Goal: Task Accomplishment & Management: Manage account settings

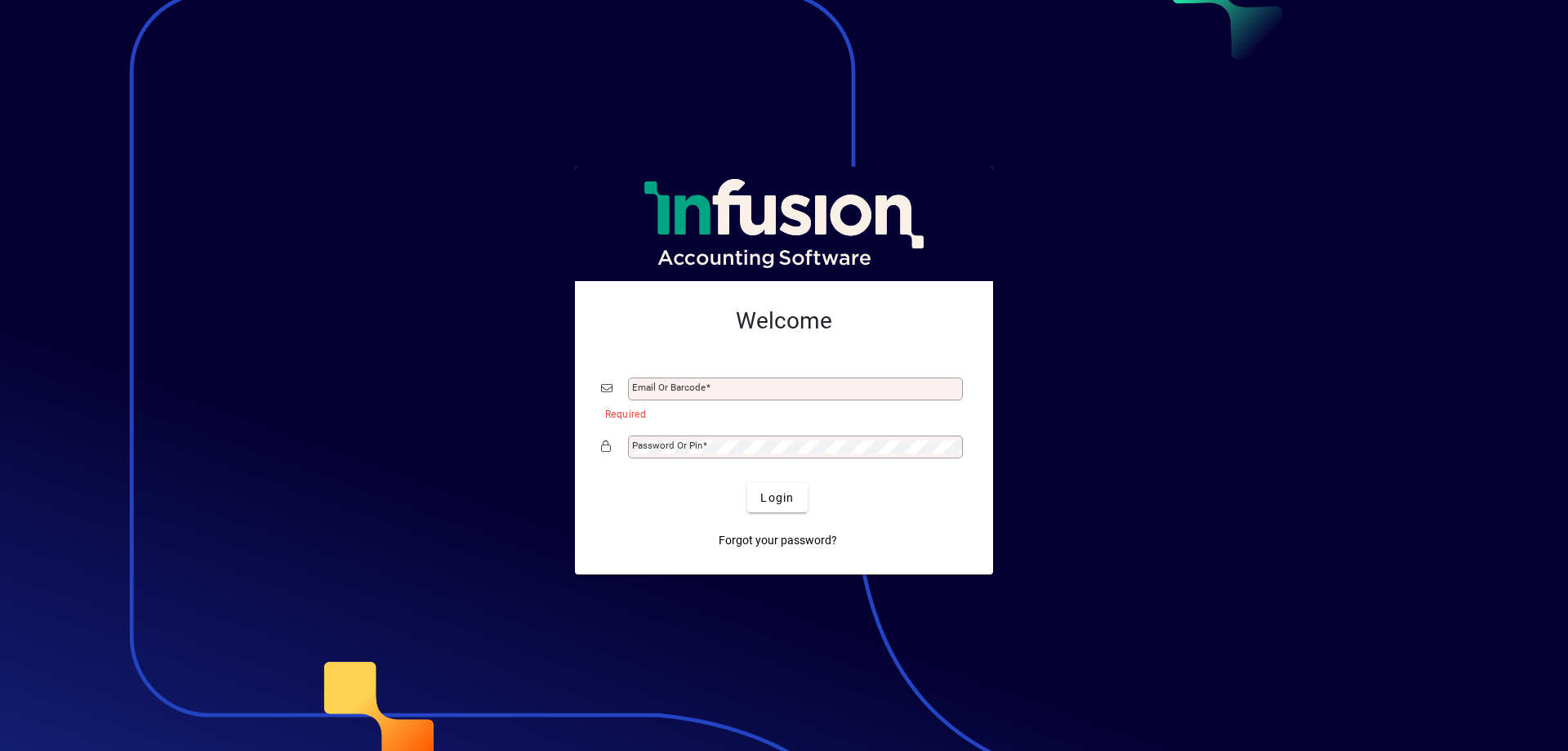
click at [707, 381] on div "Email or Barcode" at bounding box center [795, 389] width 335 height 23
type input "**********"
click at [663, 449] on mat-label "Password or Pin" at bounding box center [667, 446] width 71 height 12
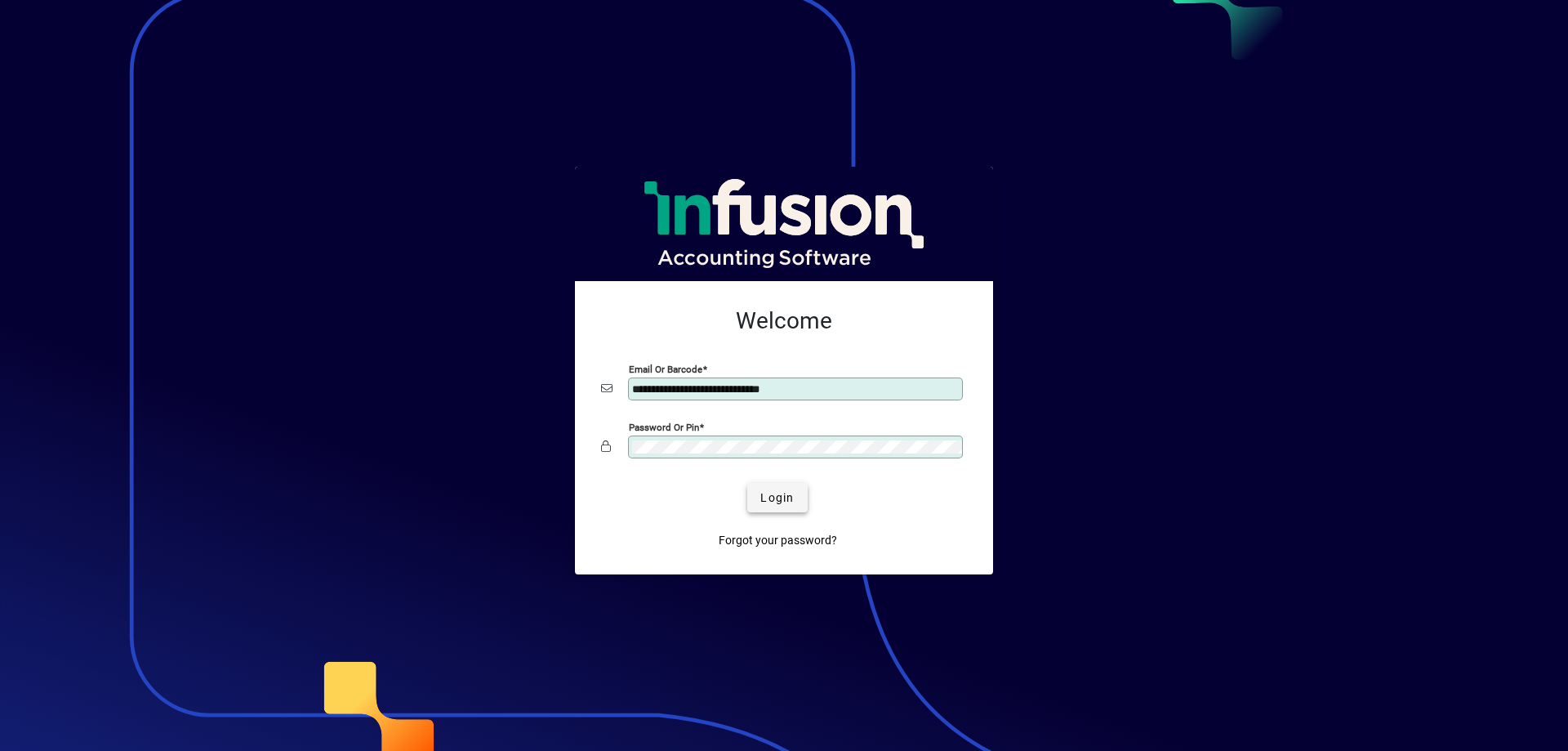
click at [789, 500] on span "Login" at bounding box center [778, 497] width 34 height 17
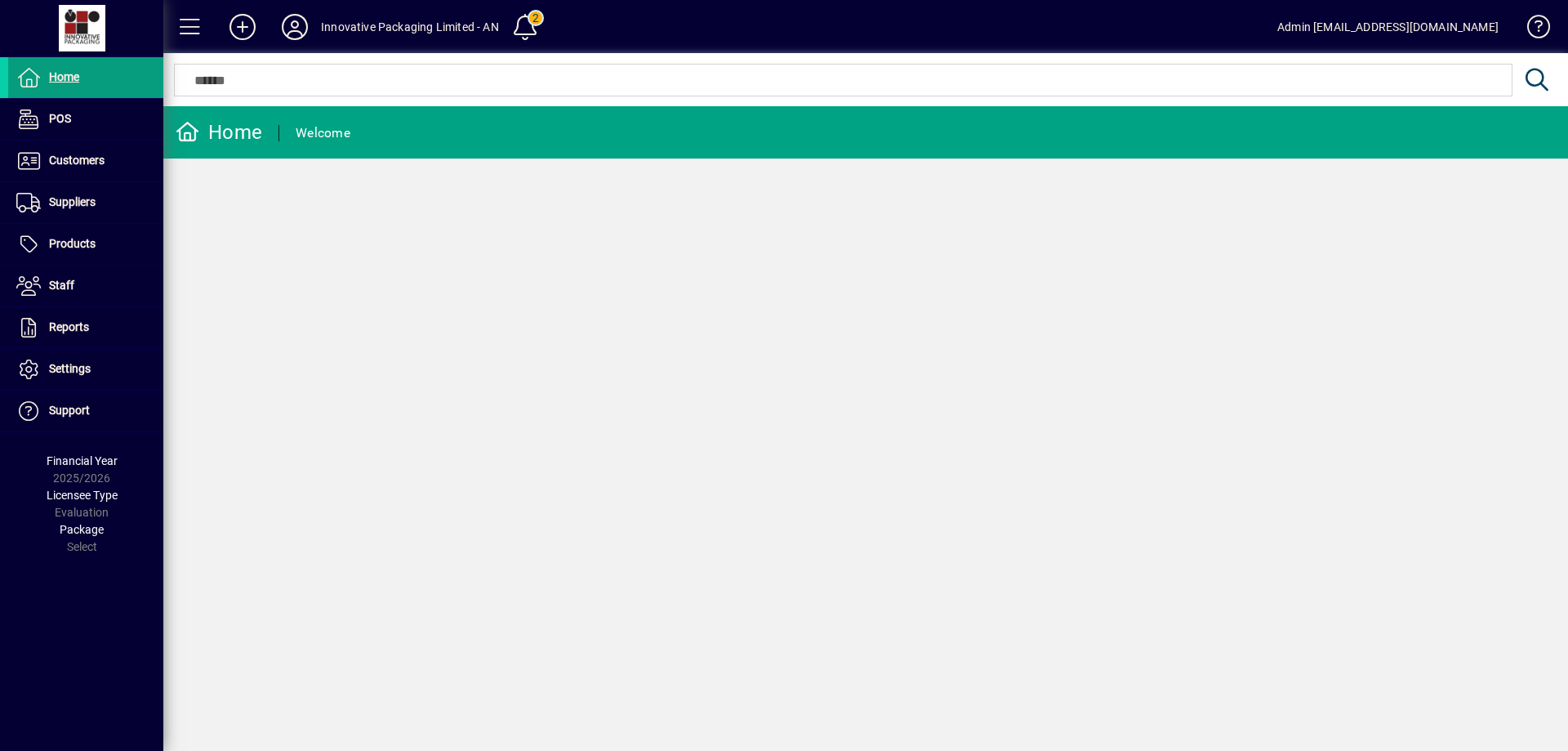
click at [1053, 221] on div "Home Welcome" at bounding box center [865, 429] width 1405 height 645
click at [81, 167] on span "Customers" at bounding box center [56, 161] width 96 height 20
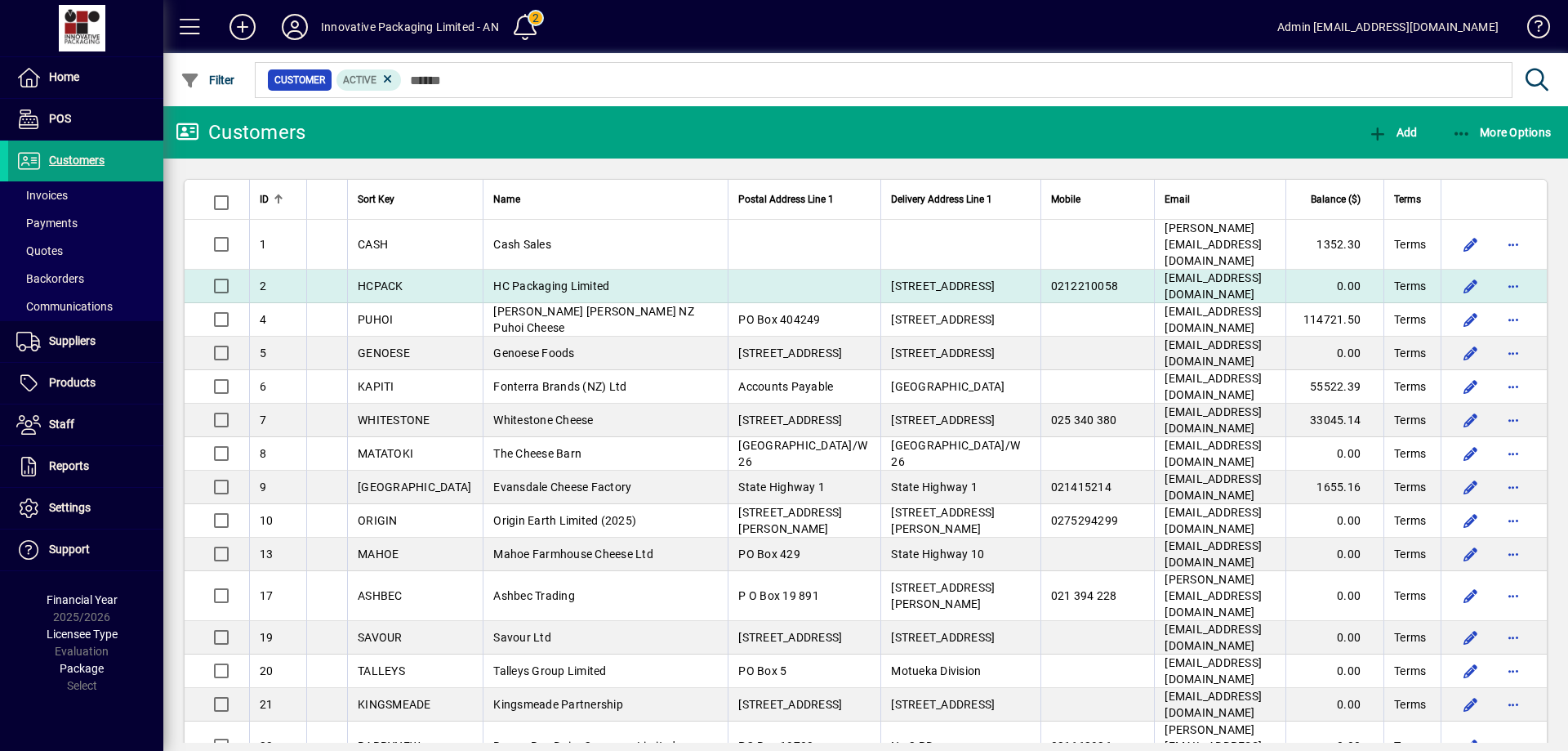
click at [567, 280] on span "HC Packaging Limited" at bounding box center [551, 285] width 116 height 13
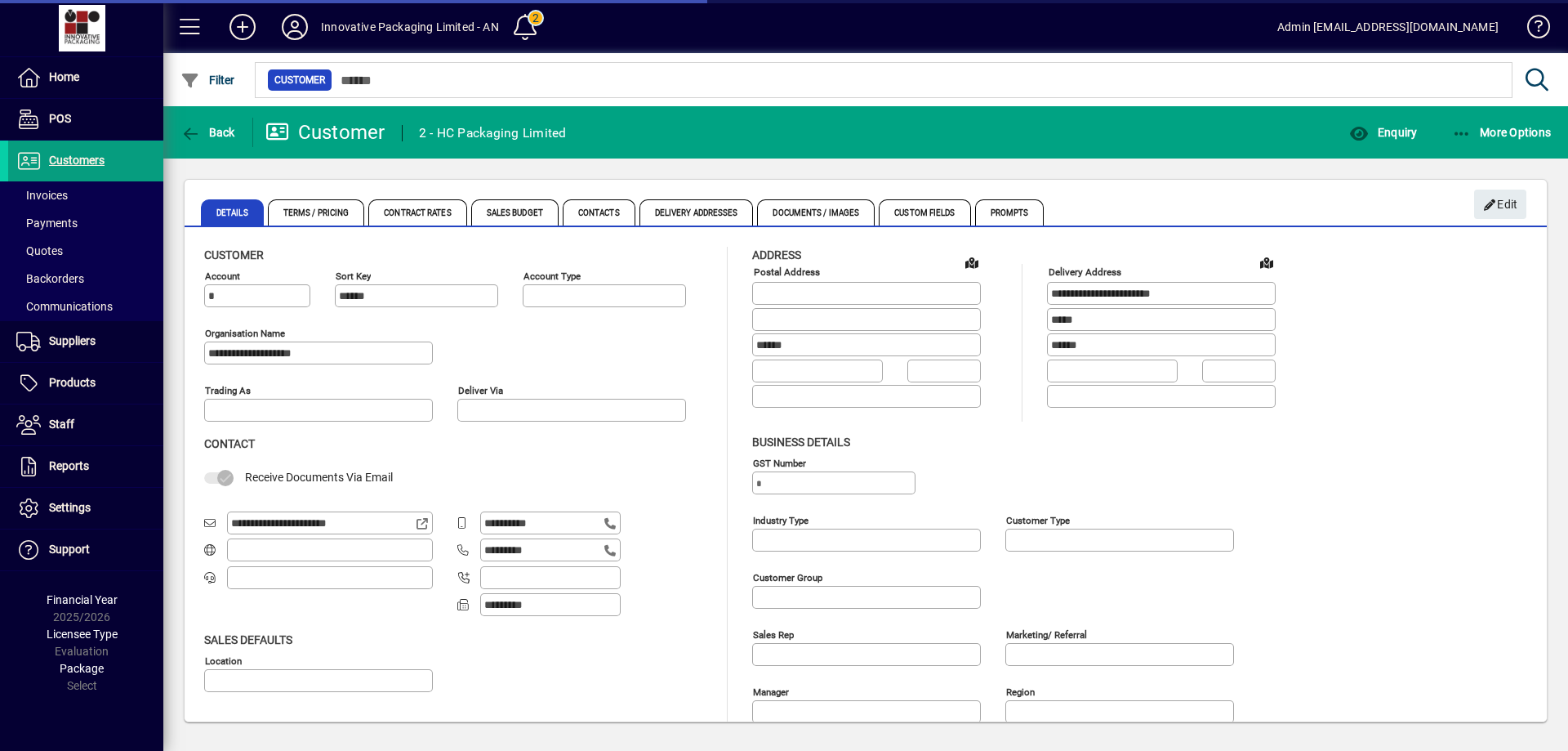
type input "**********"
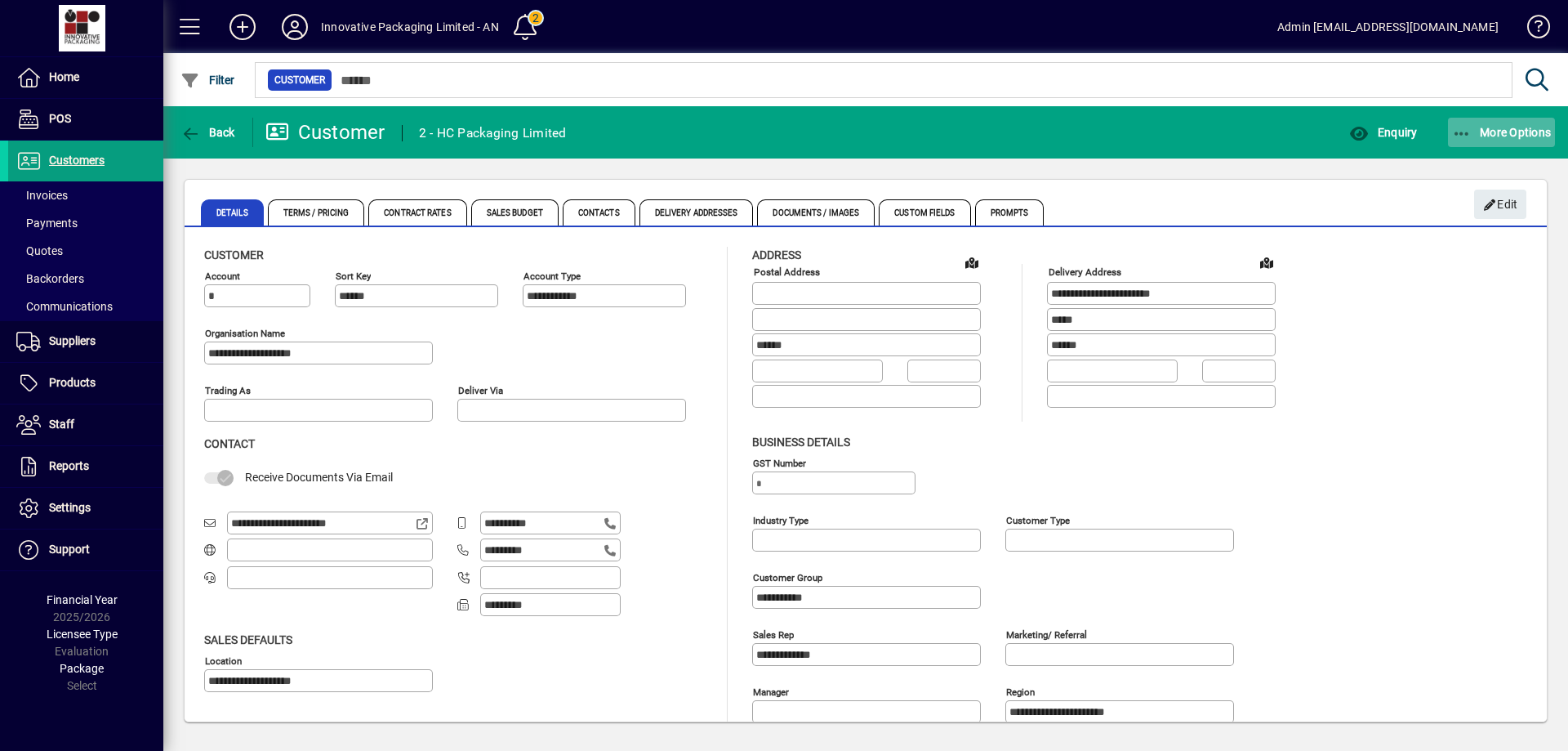
click at [1529, 134] on span "More Options" at bounding box center [1502, 132] width 99 height 13
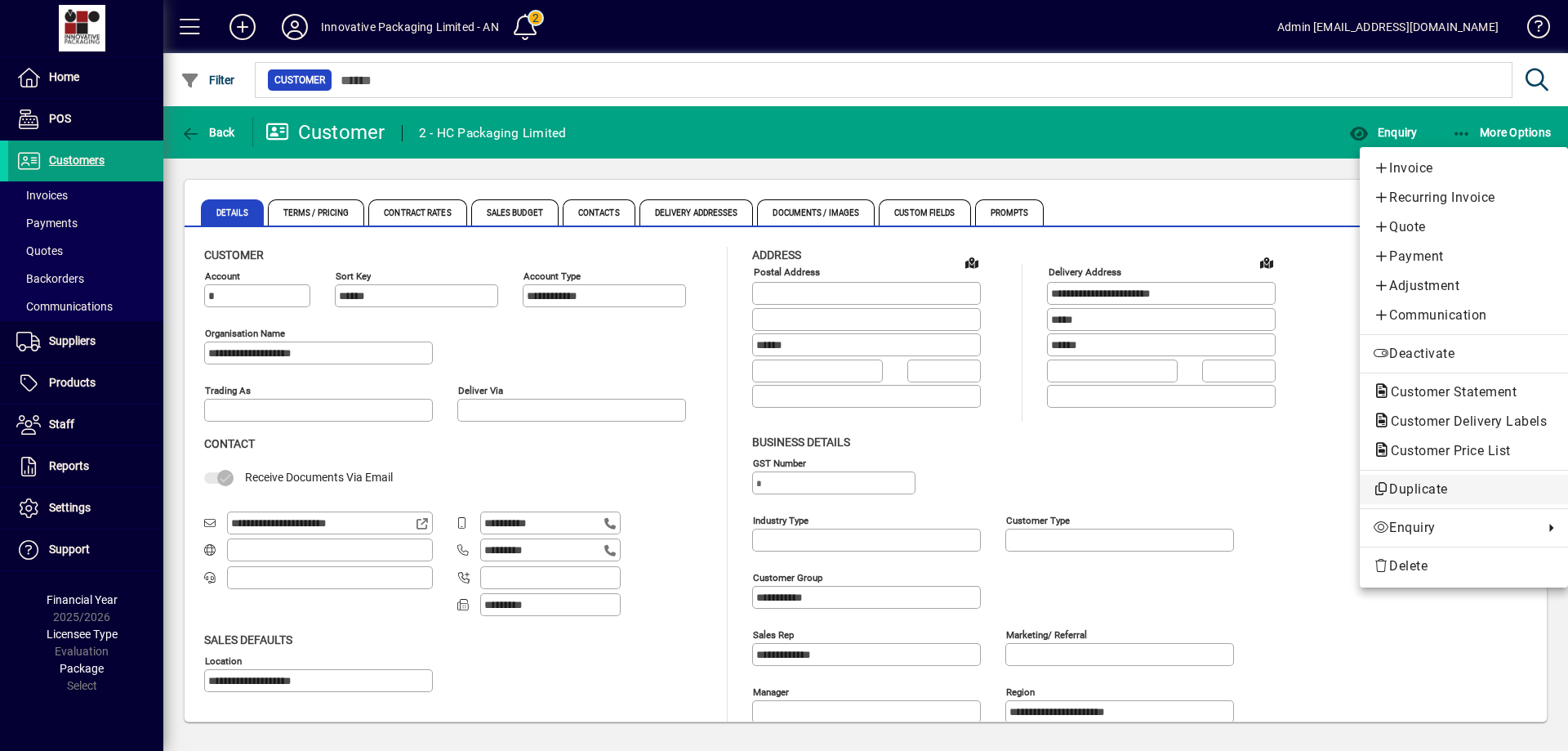
click at [1429, 484] on span "Duplicate" at bounding box center [1464, 489] width 182 height 20
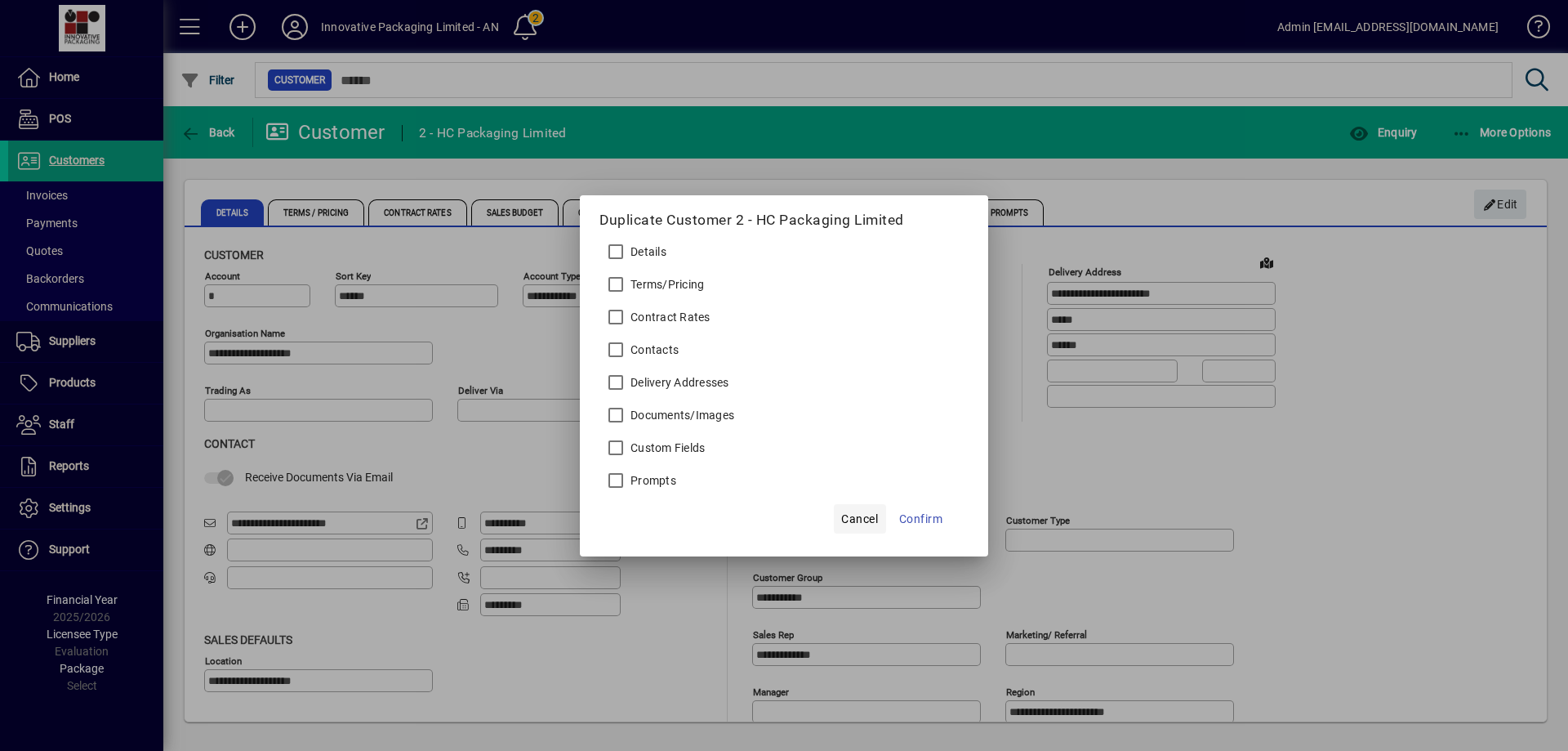
click at [866, 516] on span "Cancel" at bounding box center [859, 519] width 37 height 20
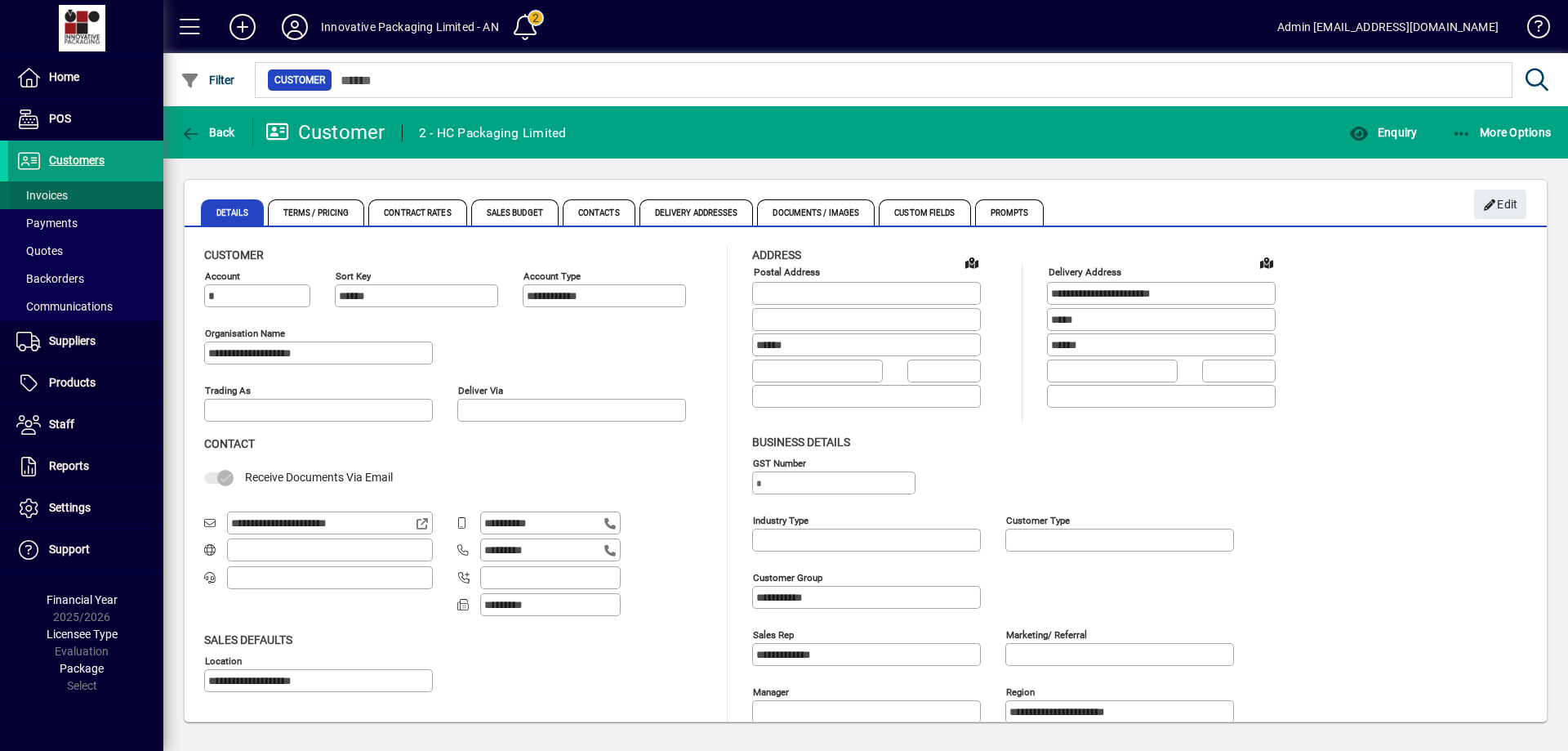
click at [60, 200] on span "Invoices" at bounding box center [42, 195] width 52 height 13
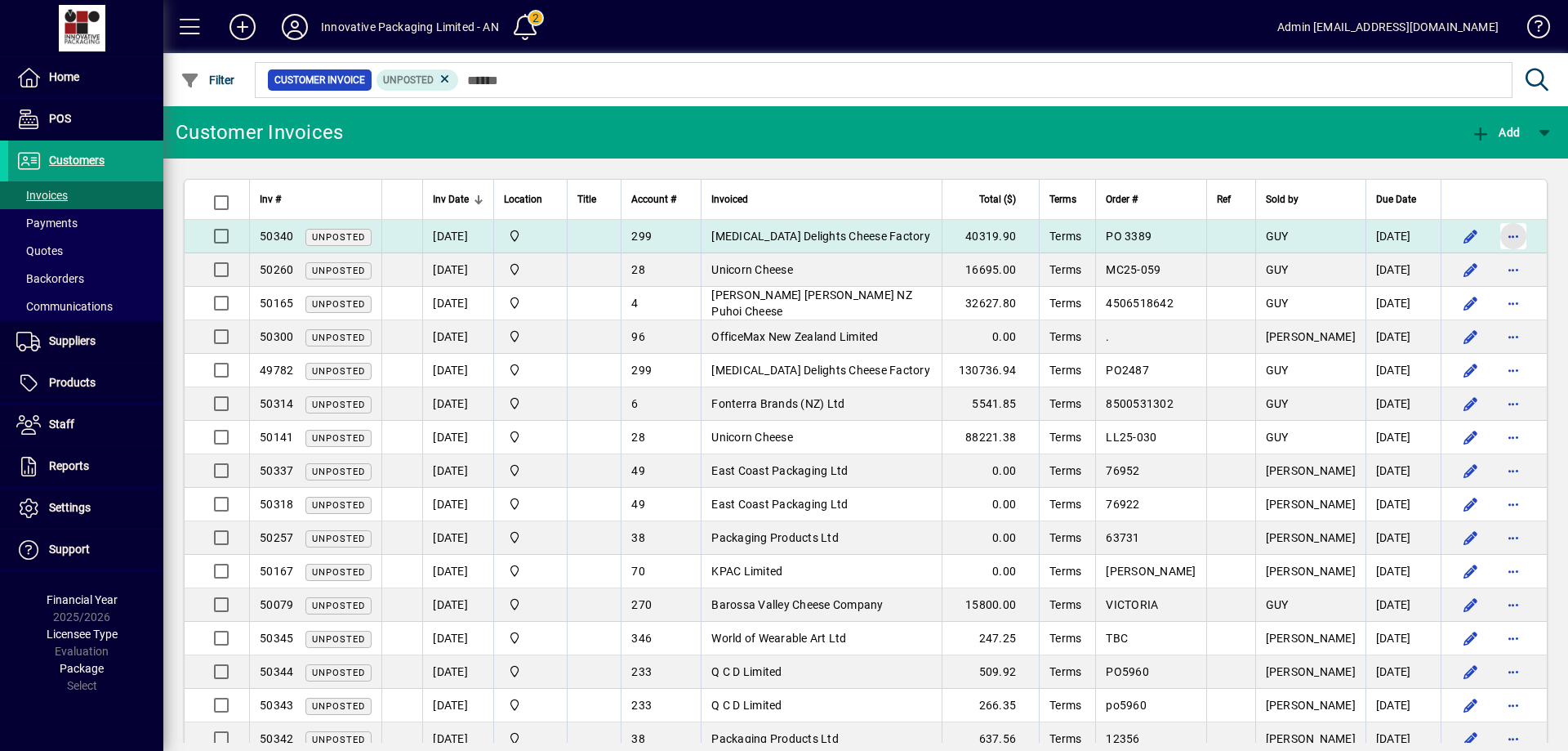
click at [1500, 237] on span "button" at bounding box center [1512, 236] width 39 height 39
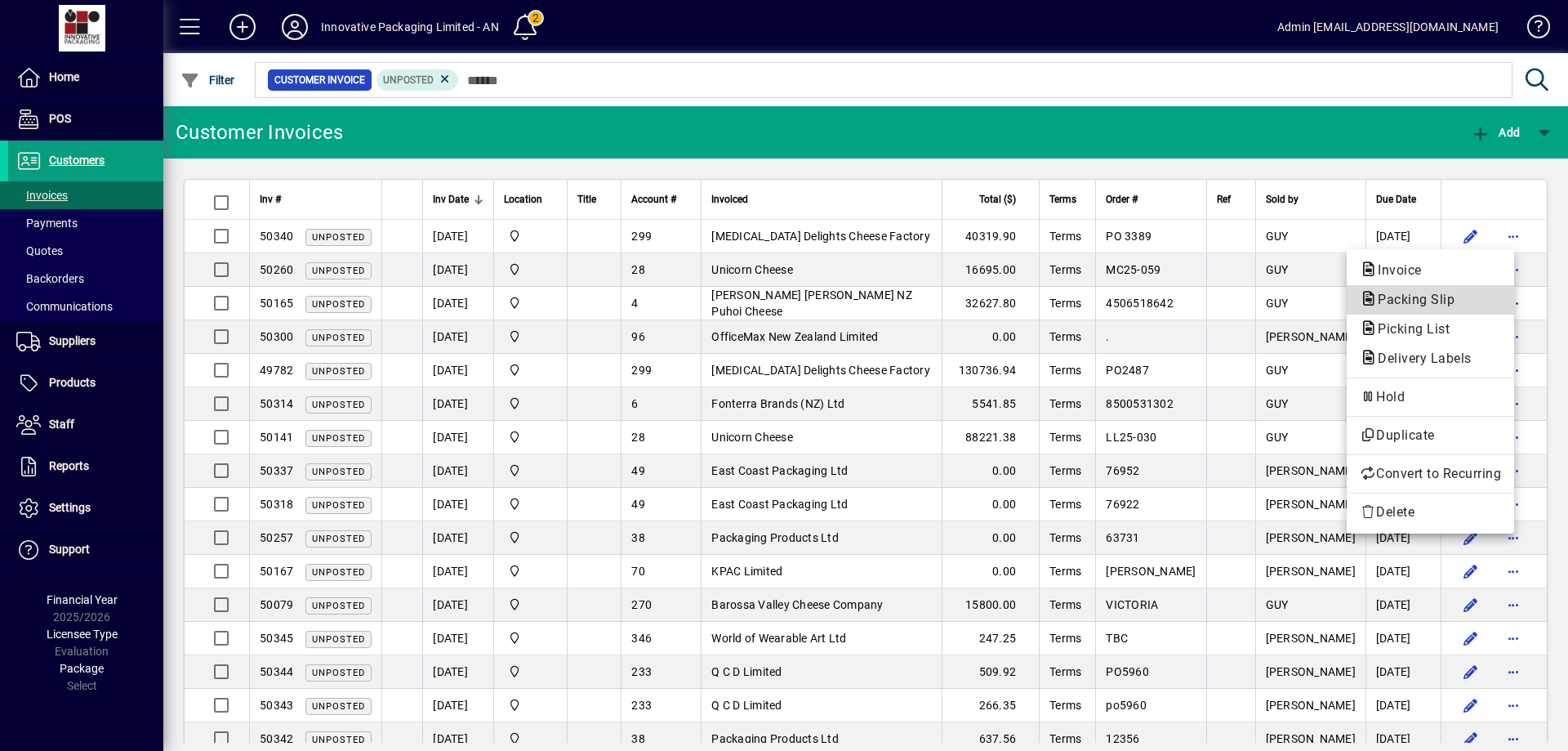
click at [1410, 305] on span "Packing Slip" at bounding box center [1412, 299] width 103 height 16
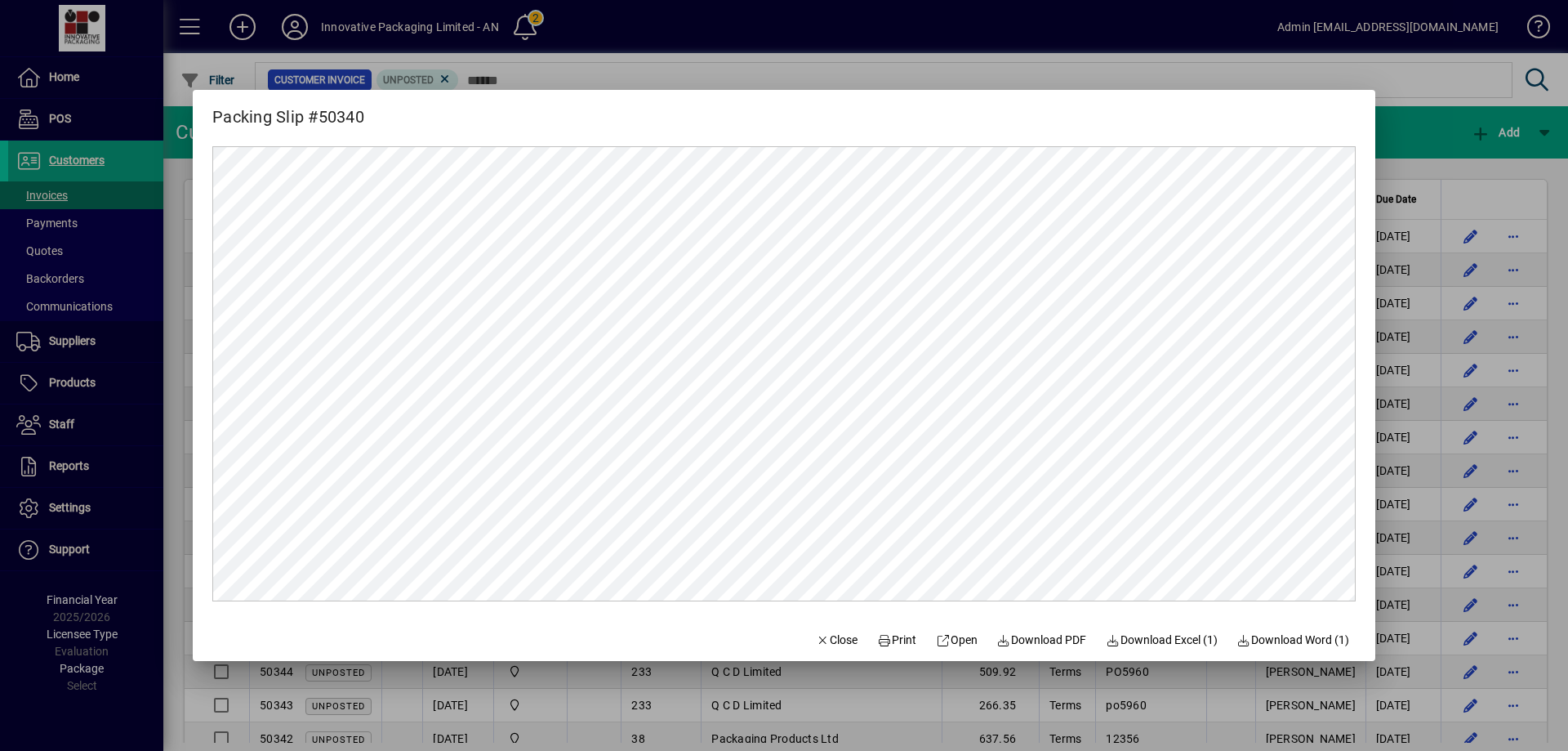
click at [976, 76] on div at bounding box center [784, 375] width 1568 height 751
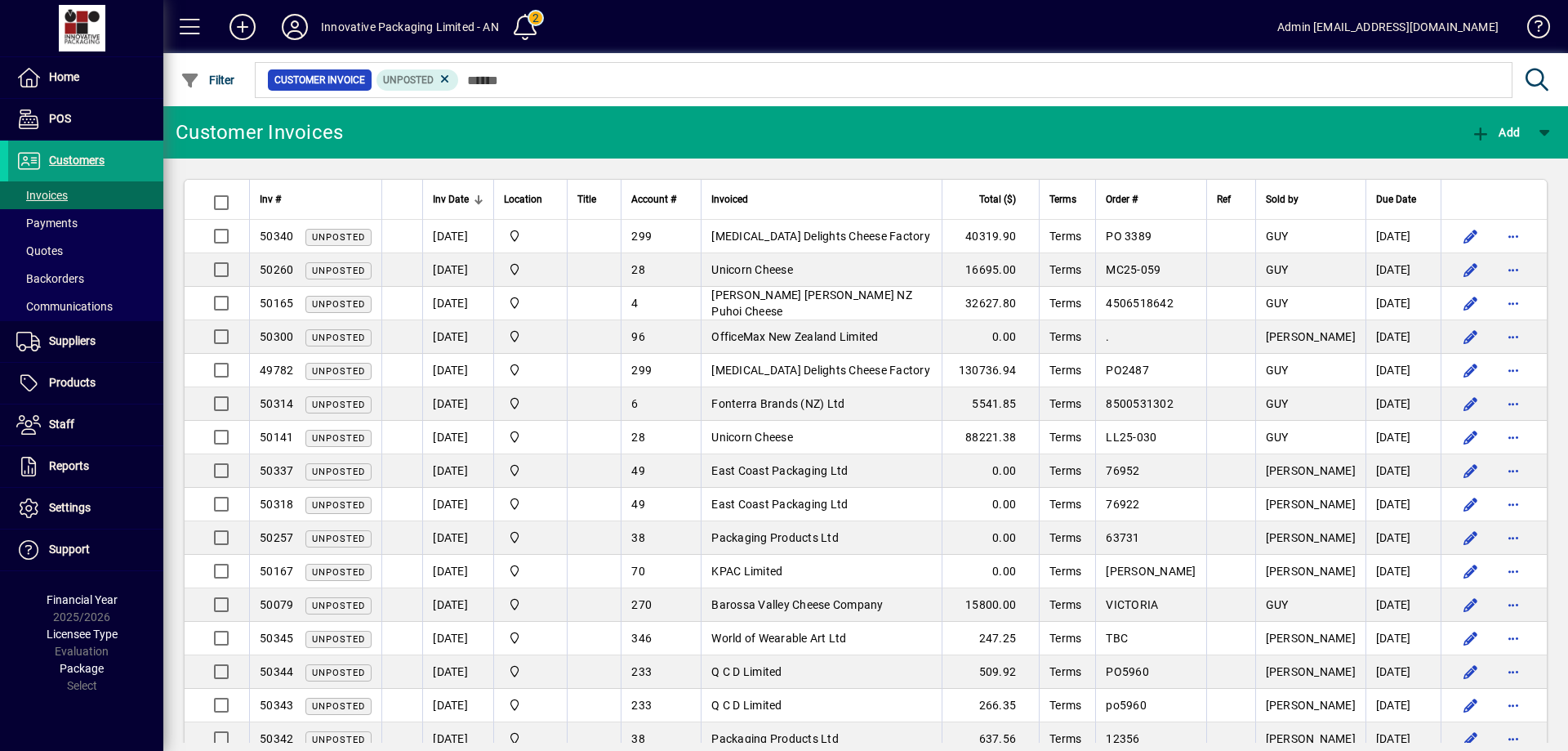
click at [472, 193] on div "Inv Date" at bounding box center [457, 199] width 51 height 18
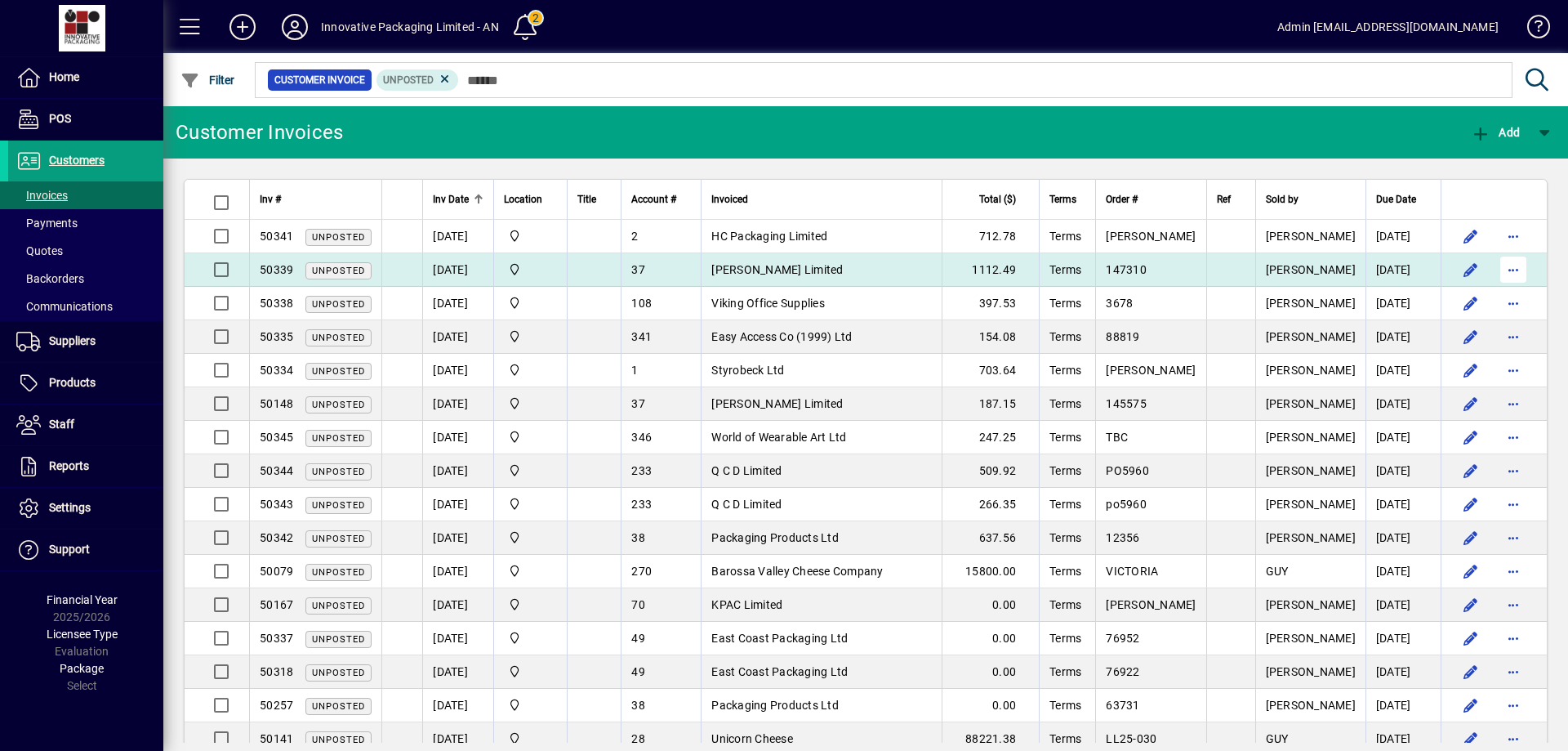
click at [1503, 270] on span "button" at bounding box center [1512, 269] width 39 height 39
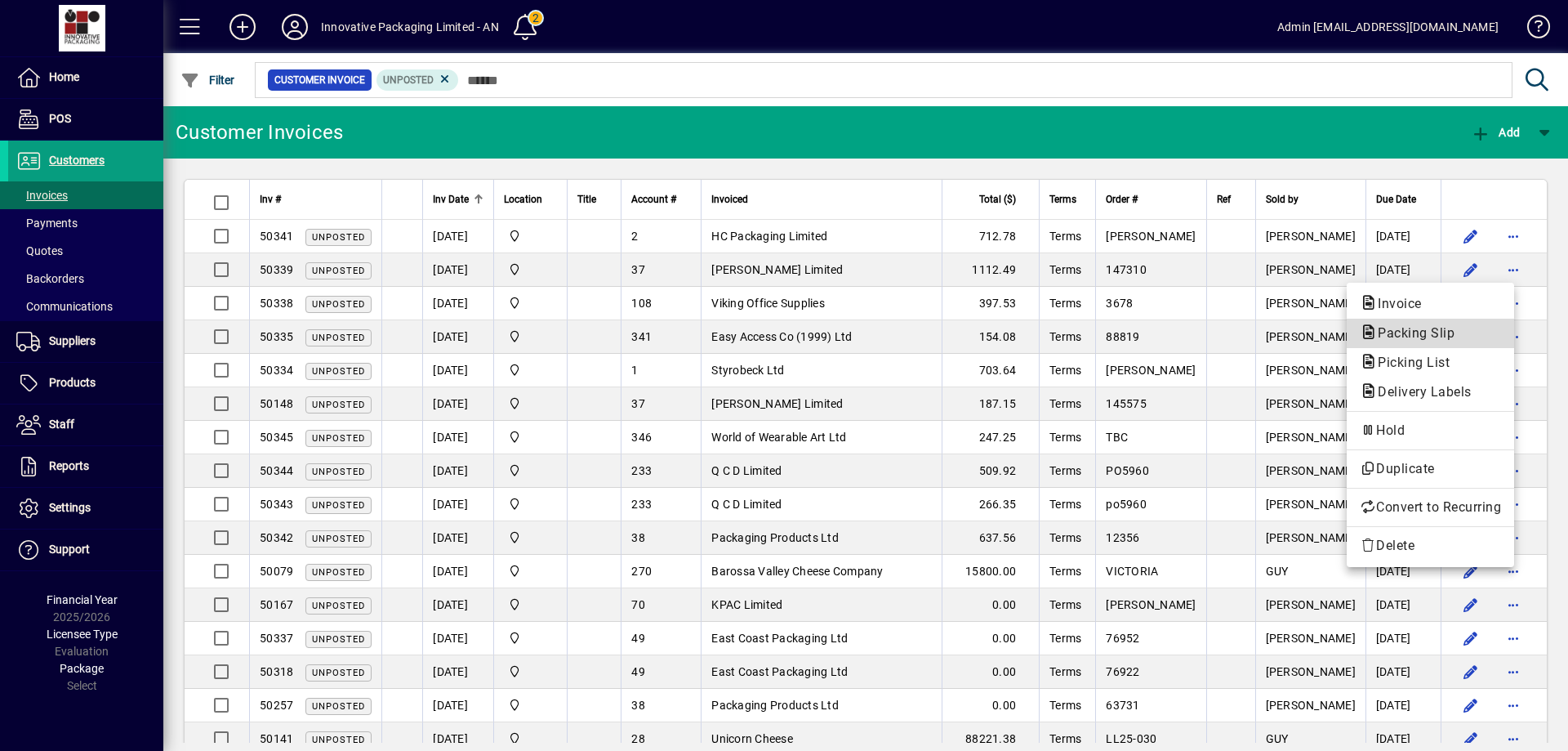
click at [1452, 336] on span "Packing Slip" at bounding box center [1412, 333] width 103 height 16
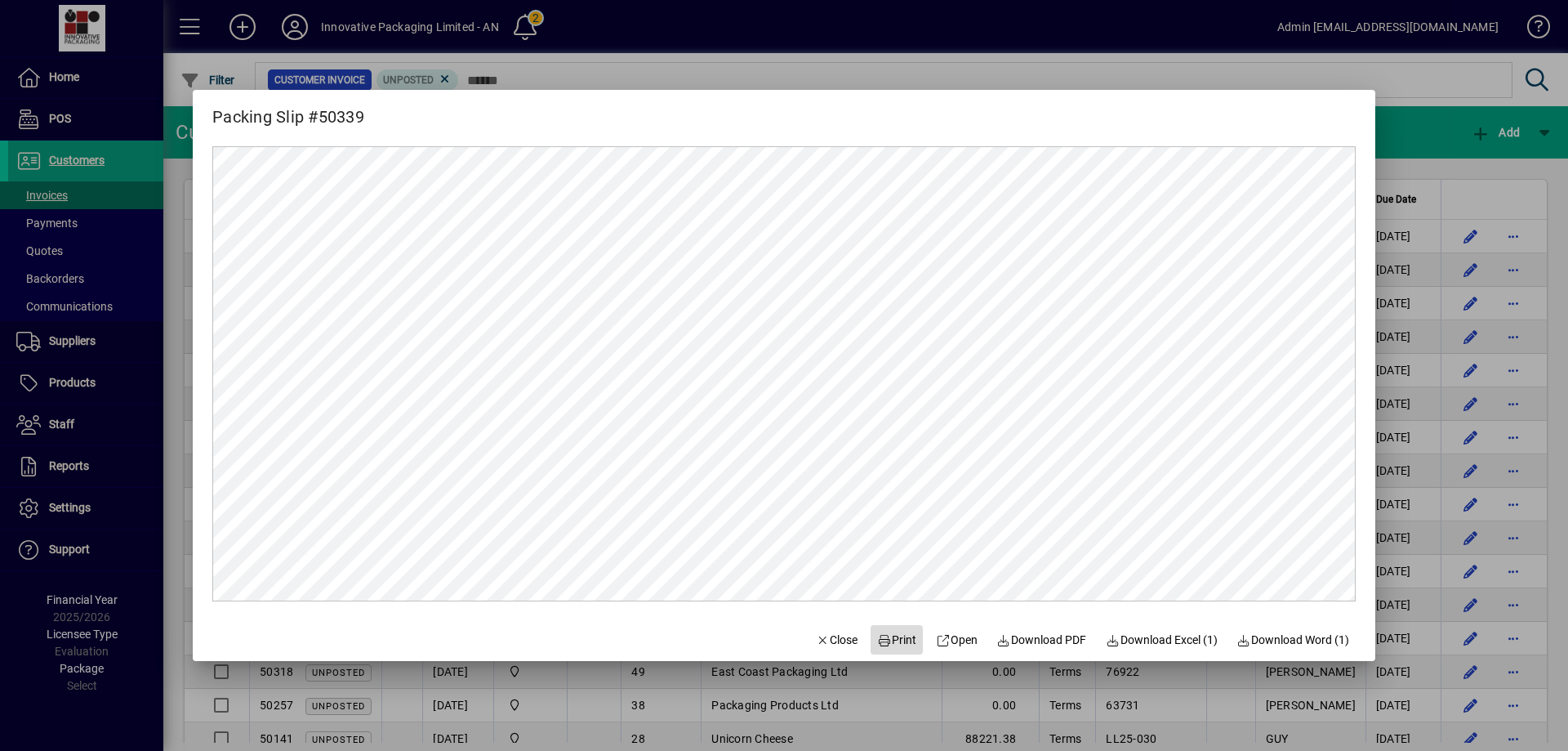
click at [895, 641] on span "Print" at bounding box center [896, 640] width 39 height 17
click at [1327, 76] on div at bounding box center [784, 375] width 1568 height 751
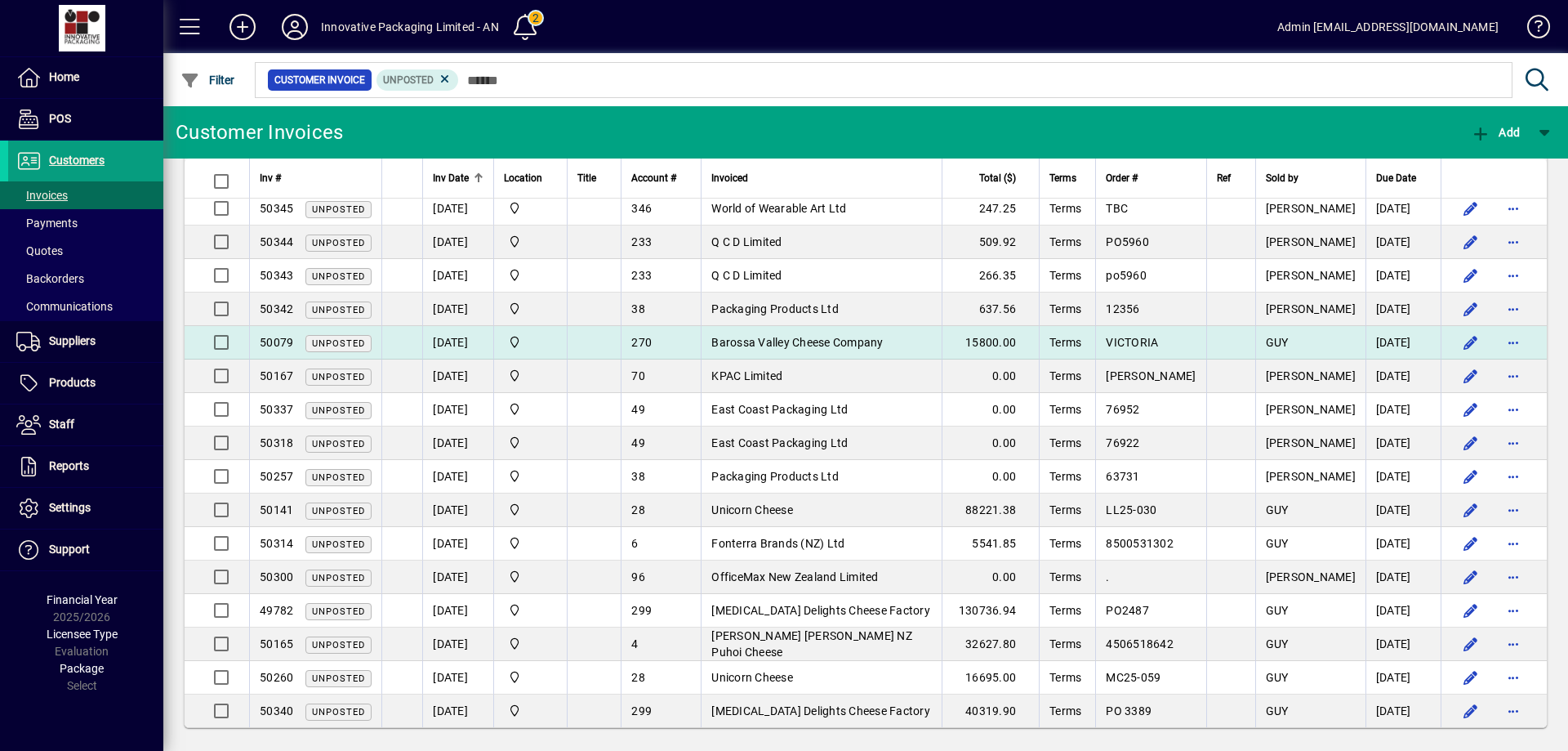
scroll to position [235, 0]
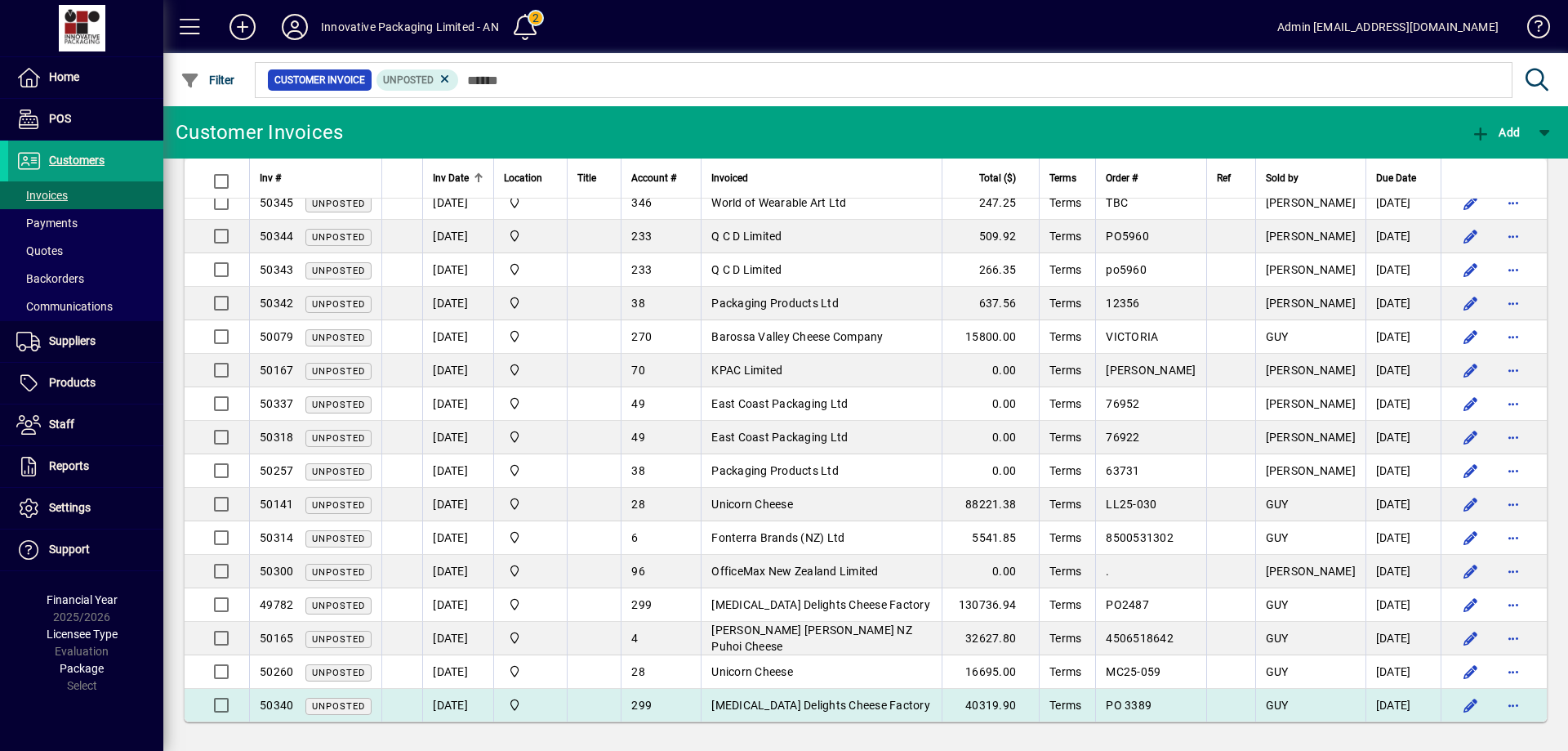
click at [701, 704] on td "299" at bounding box center [660, 704] width 81 height 33
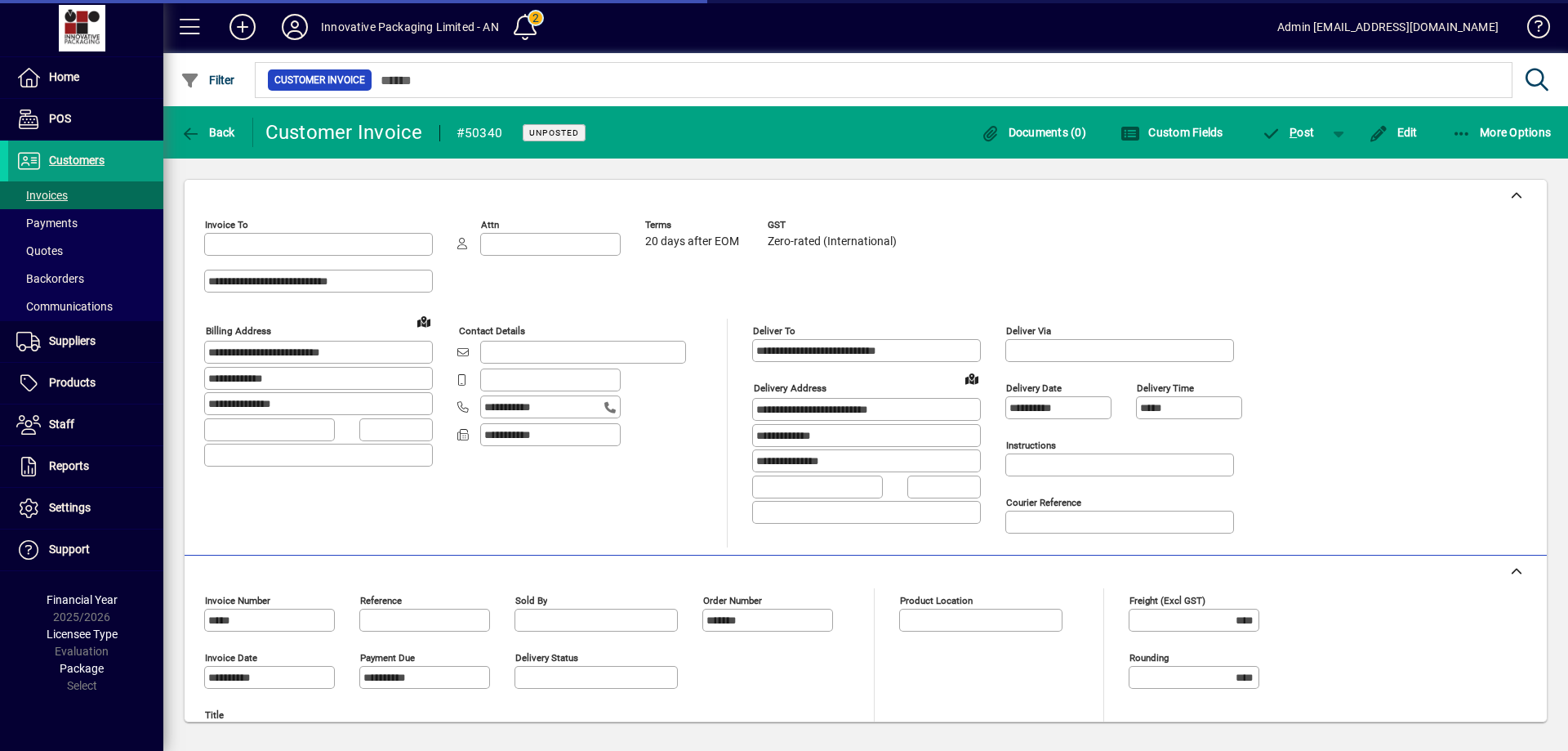
type input "**********"
type input "*********"
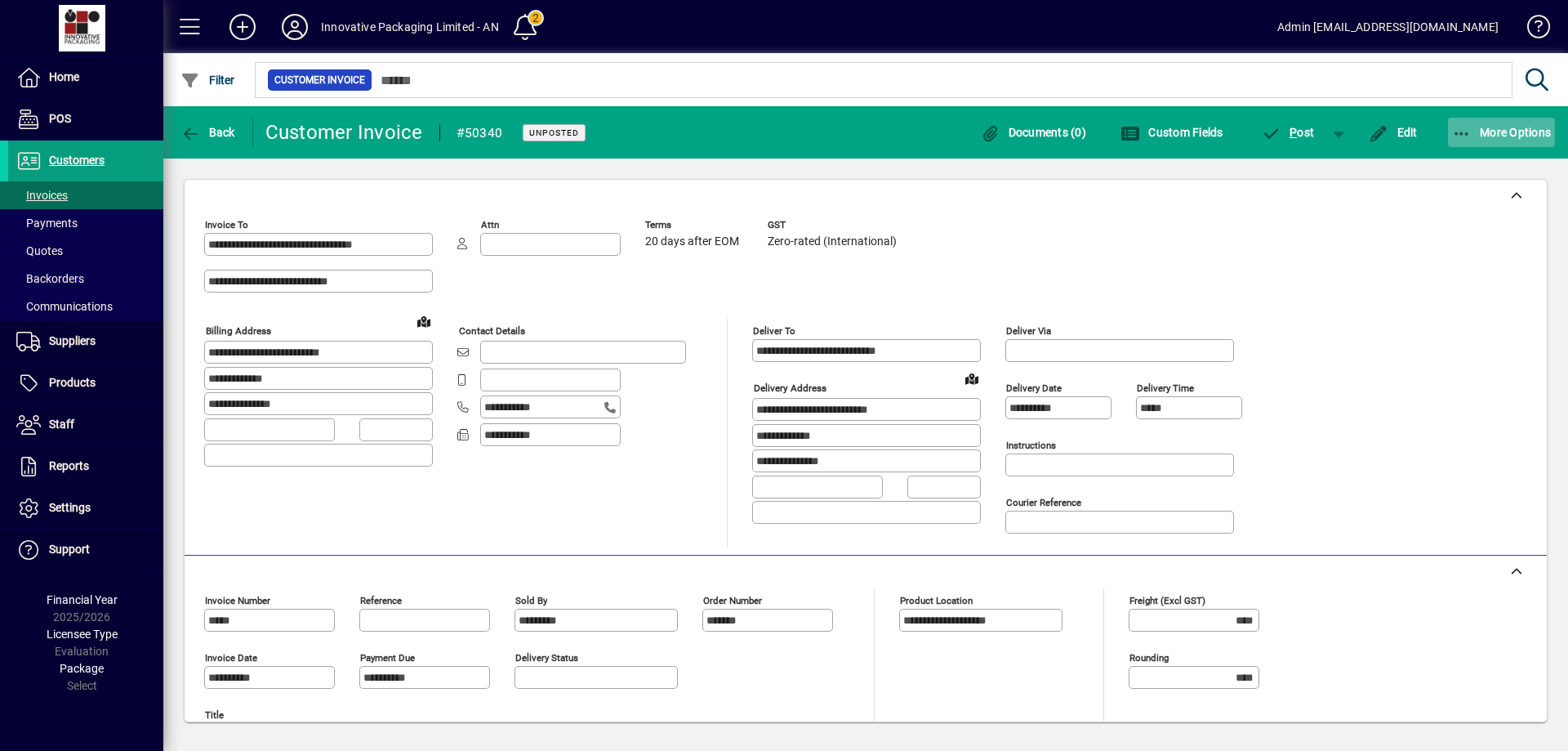
click at [1478, 131] on span "More Options" at bounding box center [1502, 132] width 99 height 13
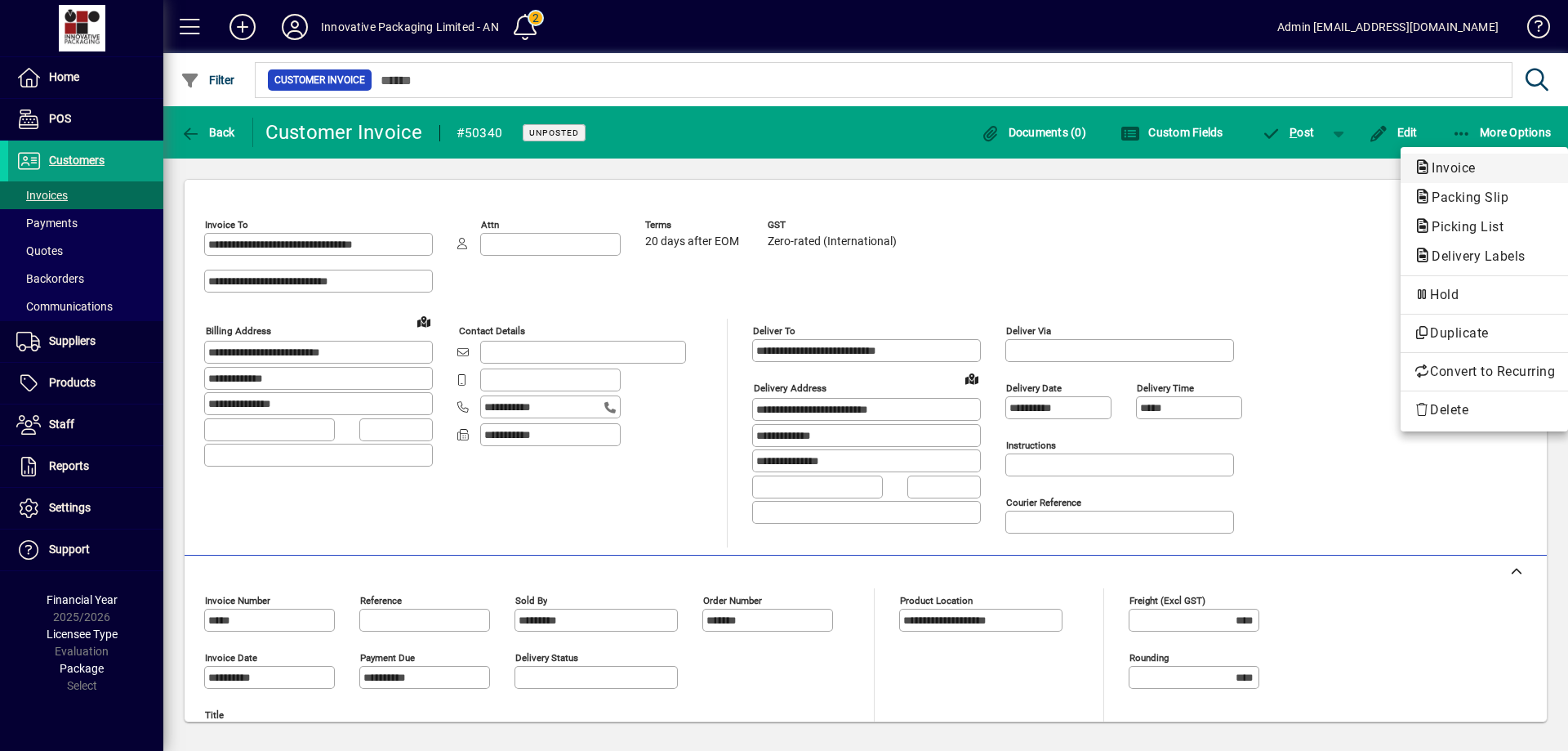
click at [1466, 171] on span "Invoice" at bounding box center [1449, 168] width 71 height 16
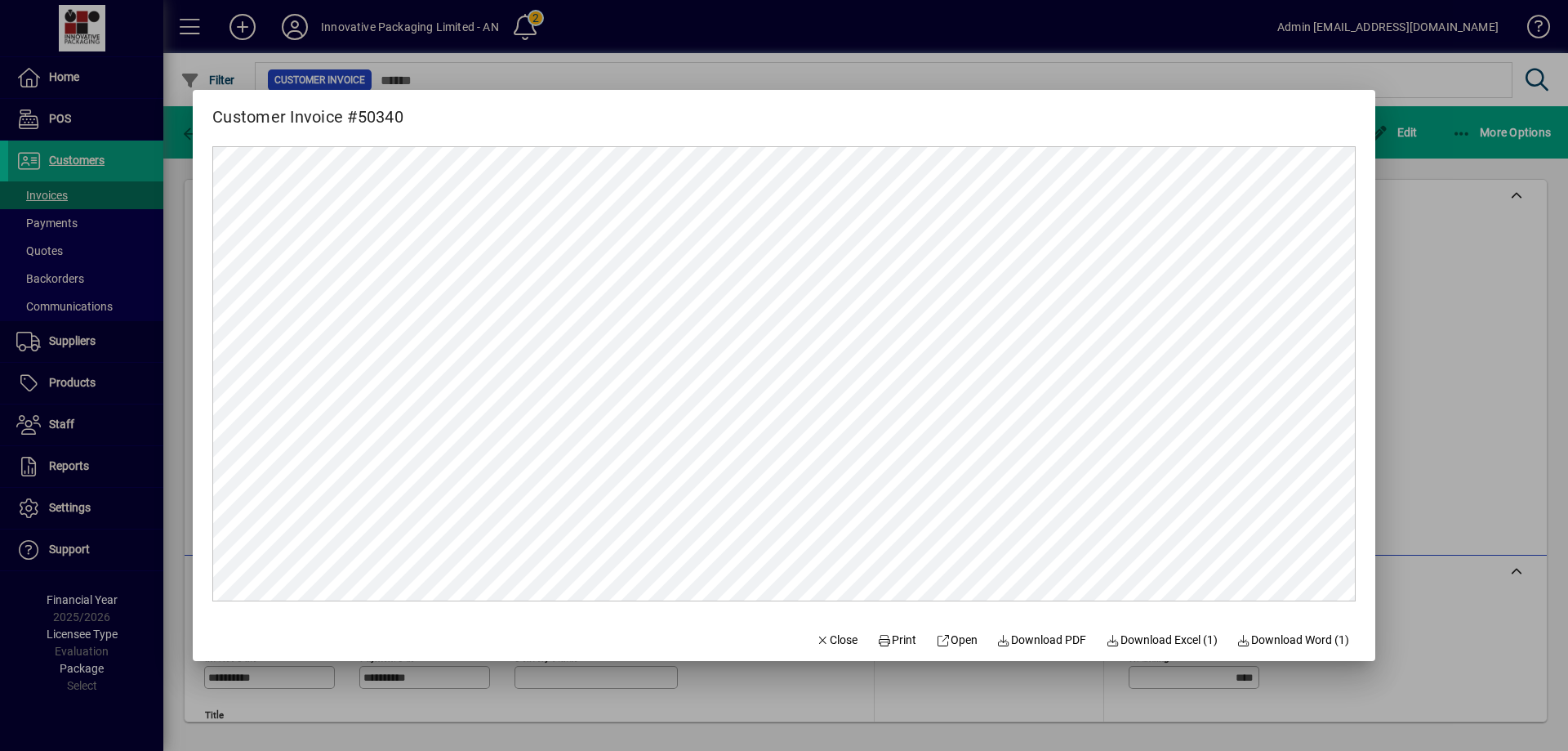
click at [1465, 237] on div at bounding box center [784, 375] width 1568 height 751
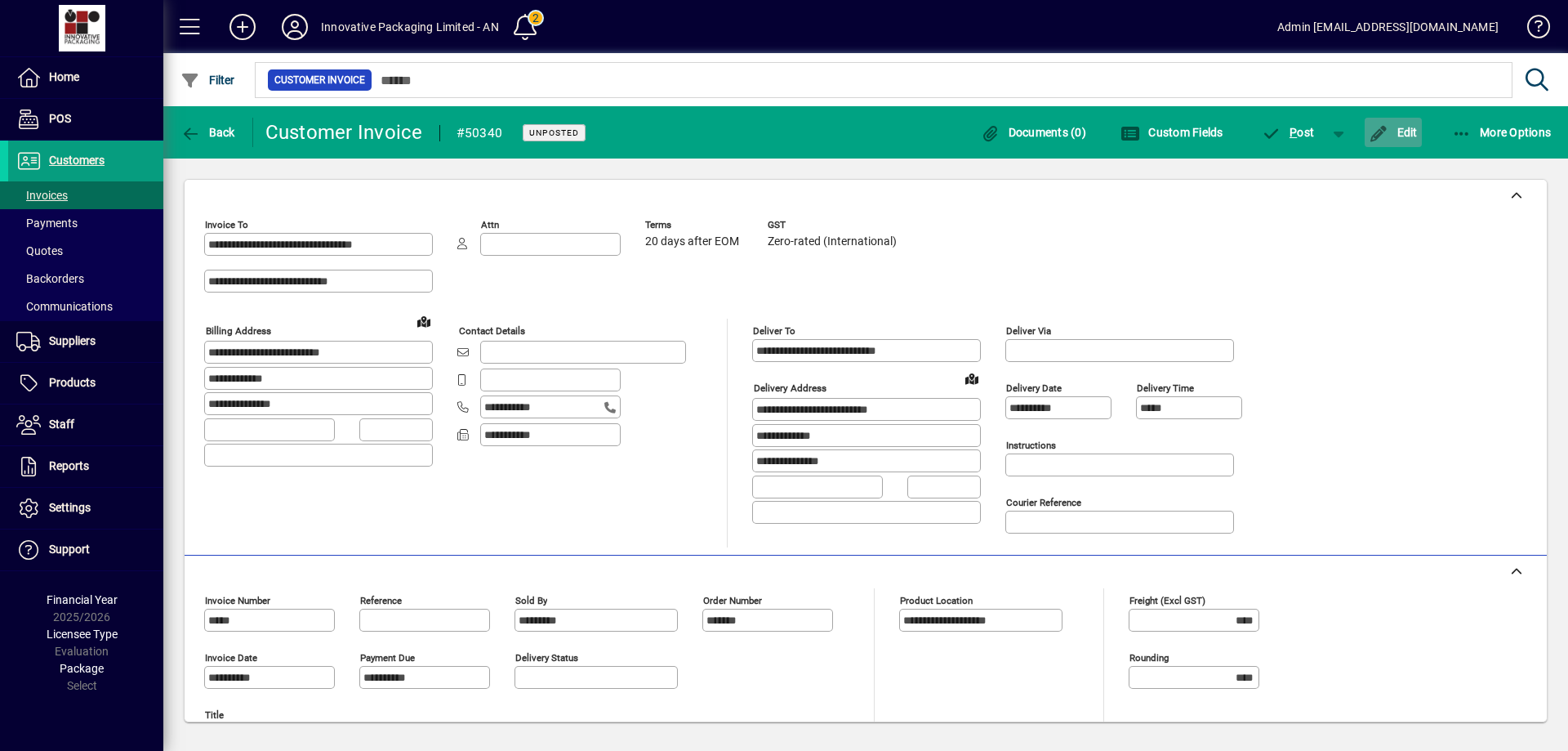
click at [1406, 136] on span "Edit" at bounding box center [1393, 132] width 49 height 13
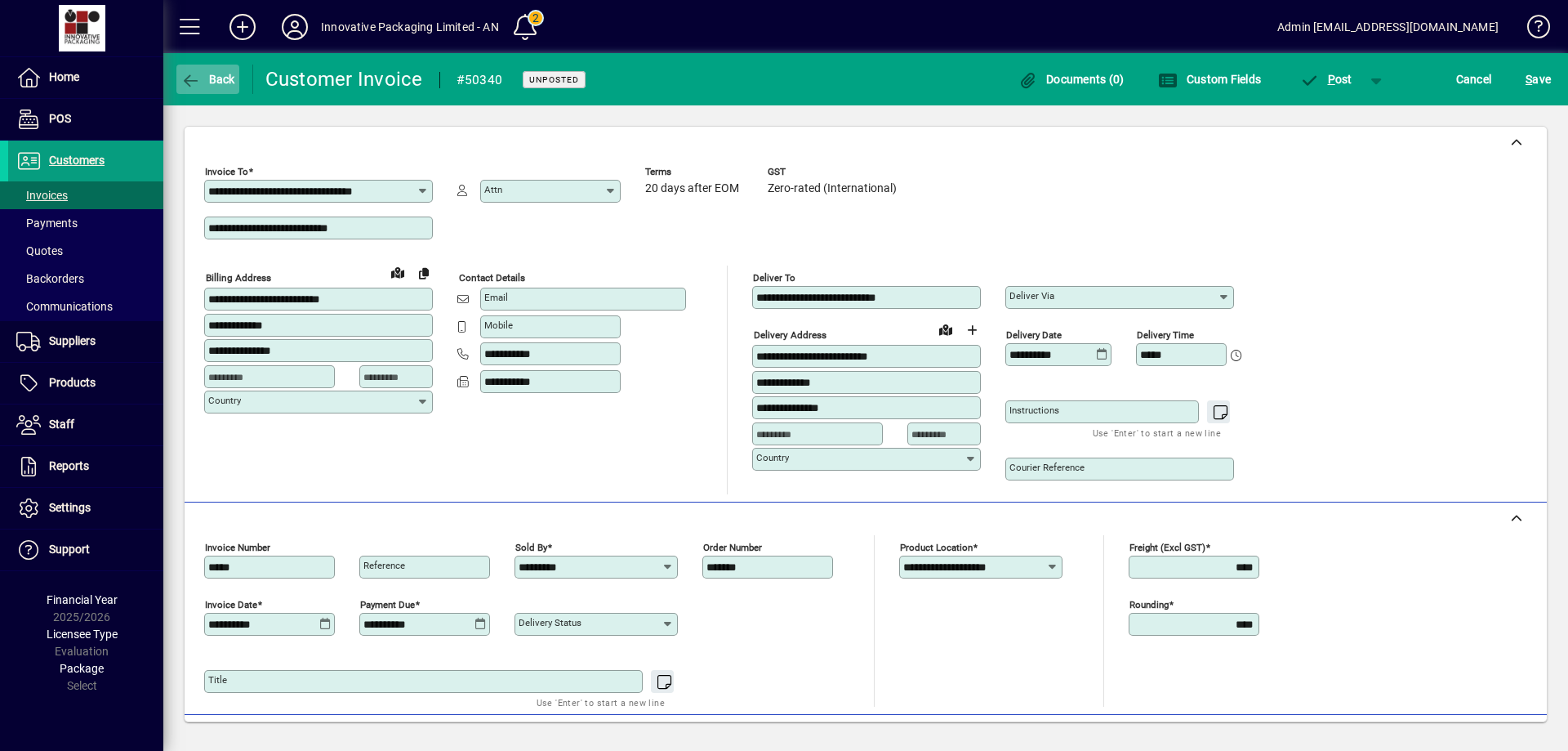
click at [193, 74] on icon "button" at bounding box center [191, 81] width 21 height 16
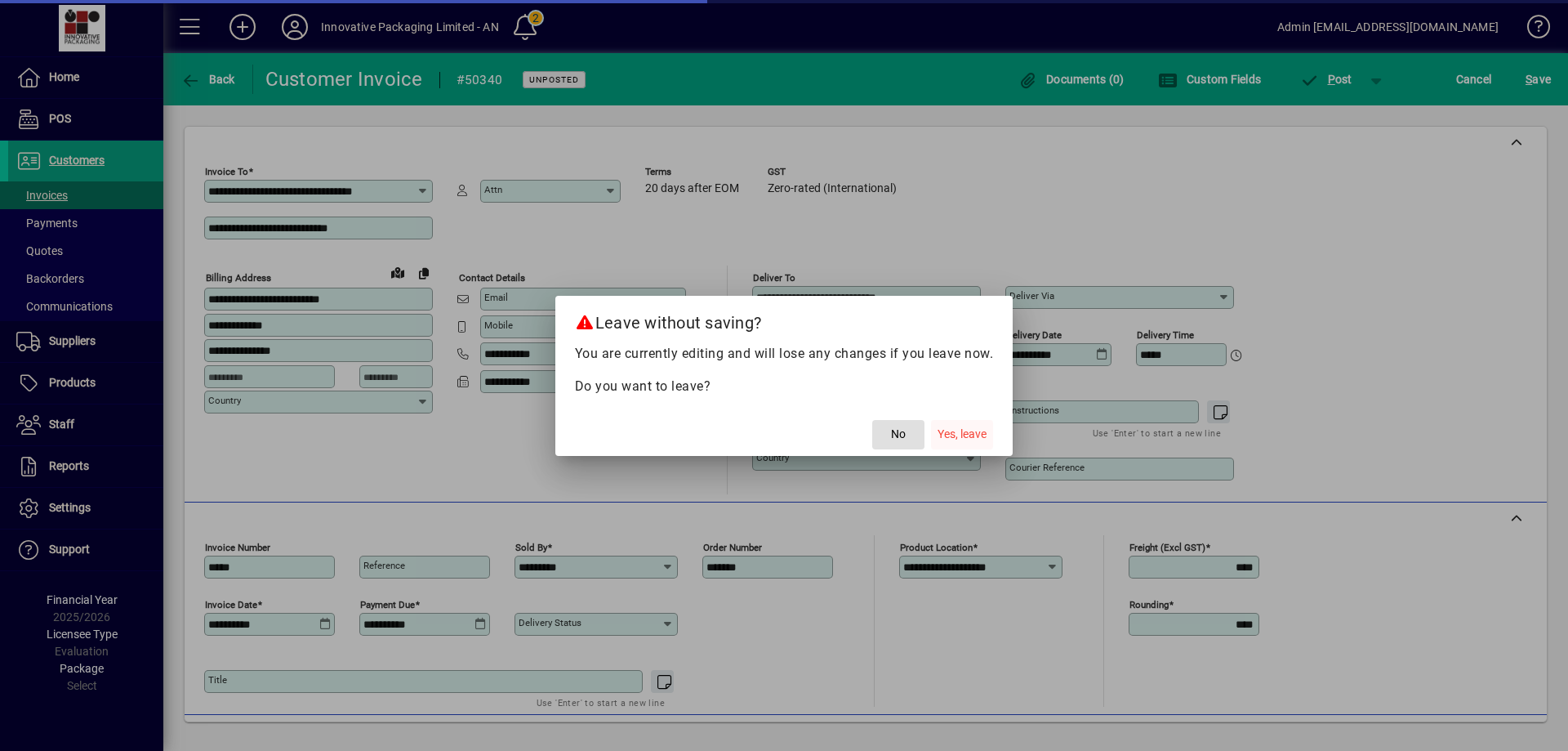
click at [945, 434] on span "Yes, leave" at bounding box center [961, 434] width 49 height 17
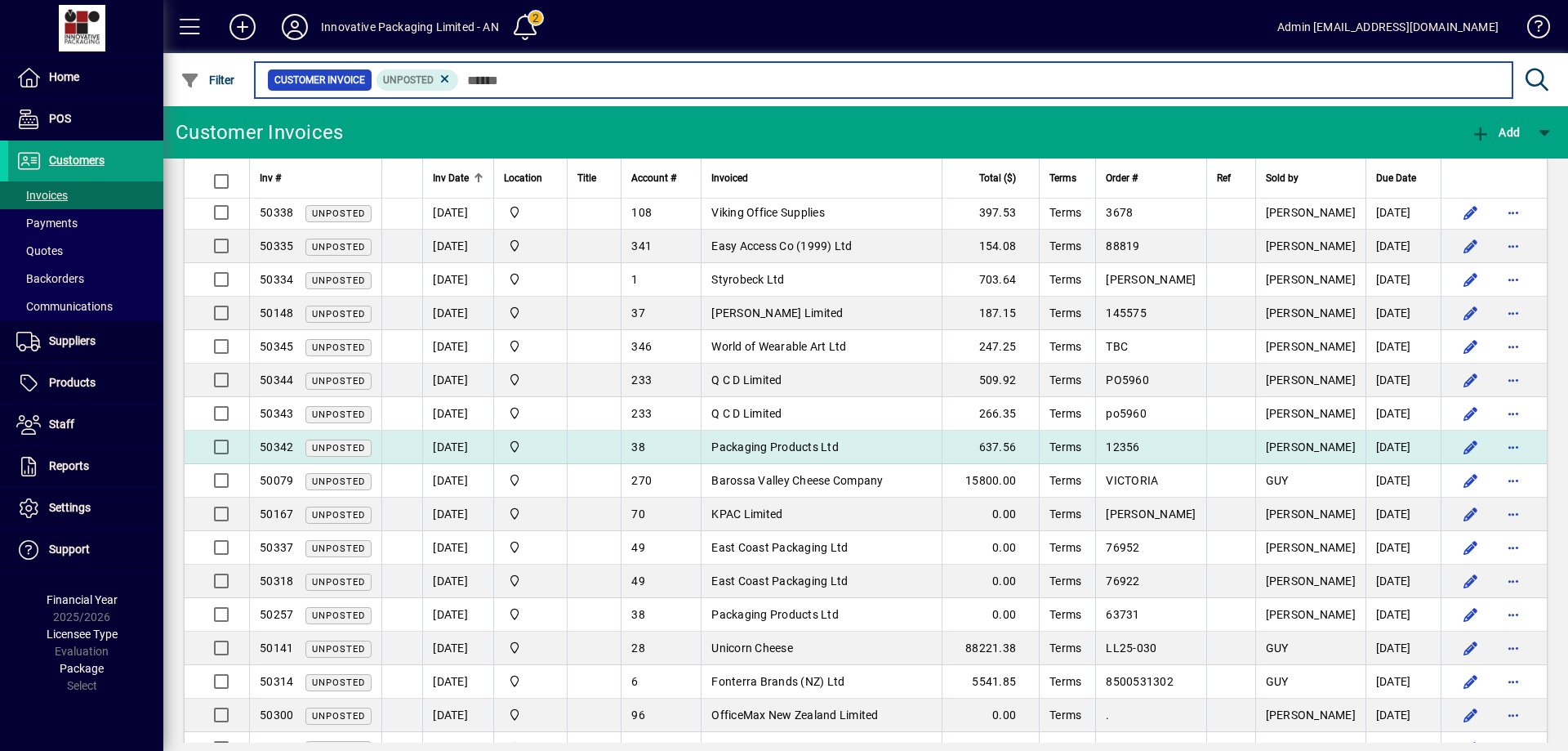
scroll to position [163, 0]
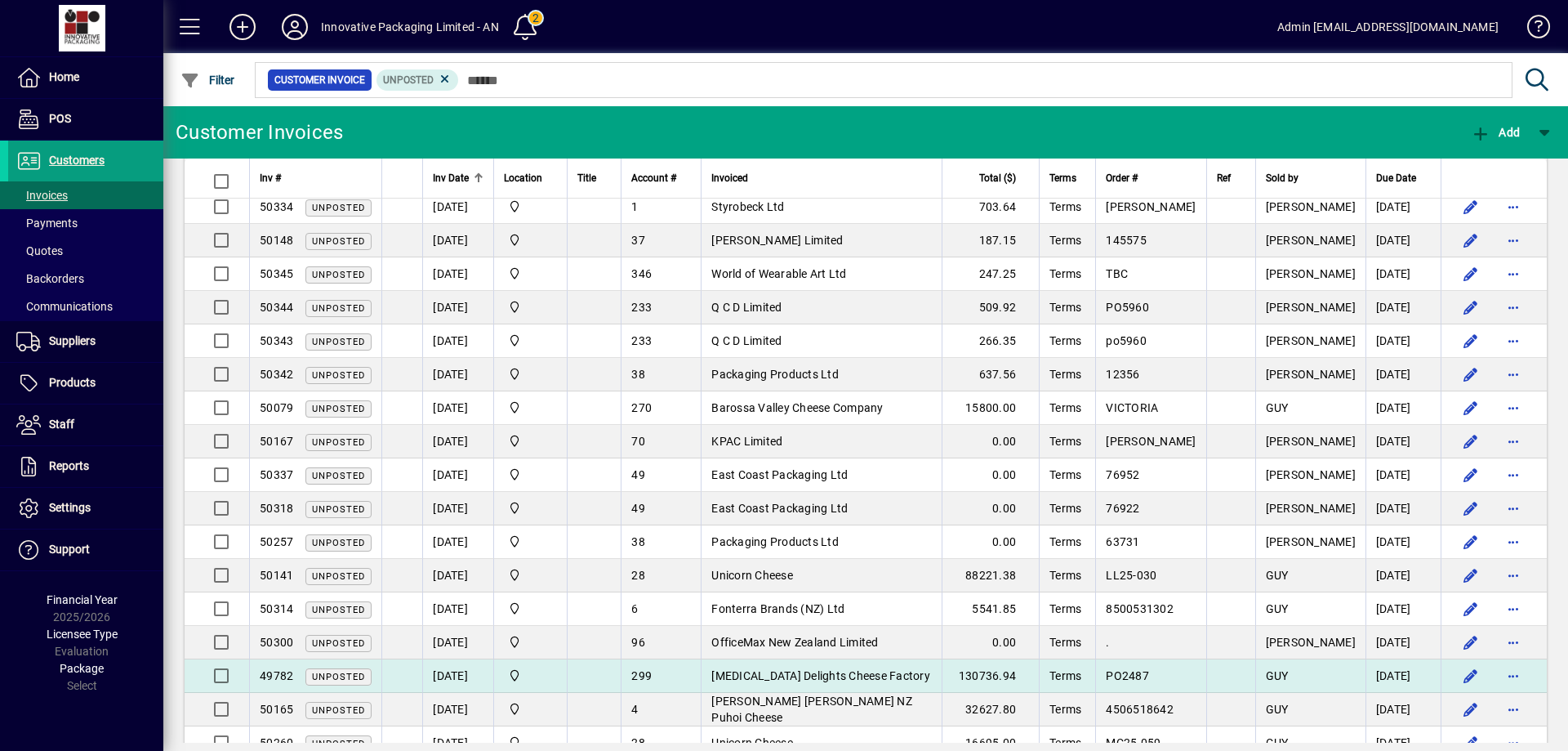
click at [487, 670] on td "01/10/2025" at bounding box center [457, 676] width 71 height 34
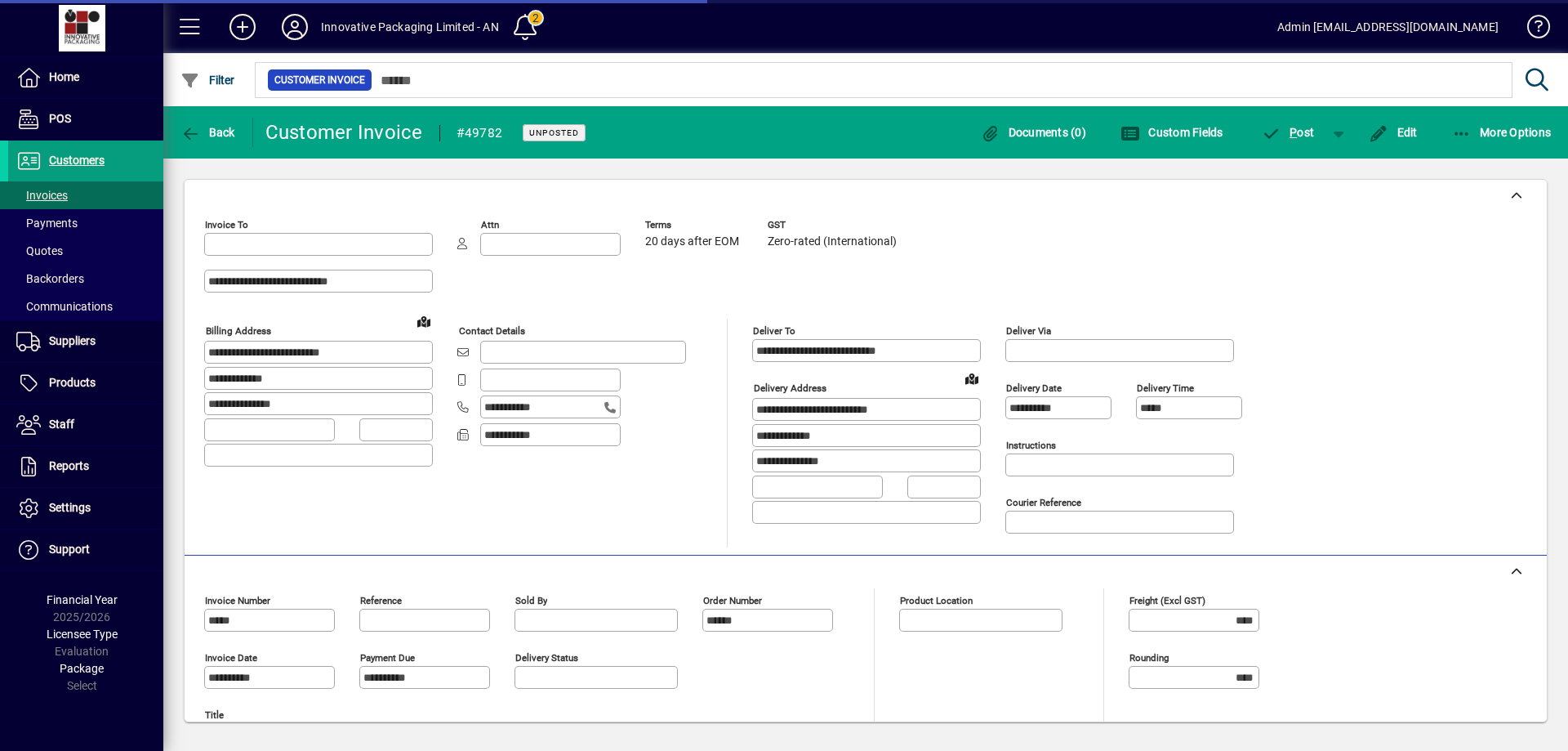
type input "**********"
type input "*********"
type input "**********"
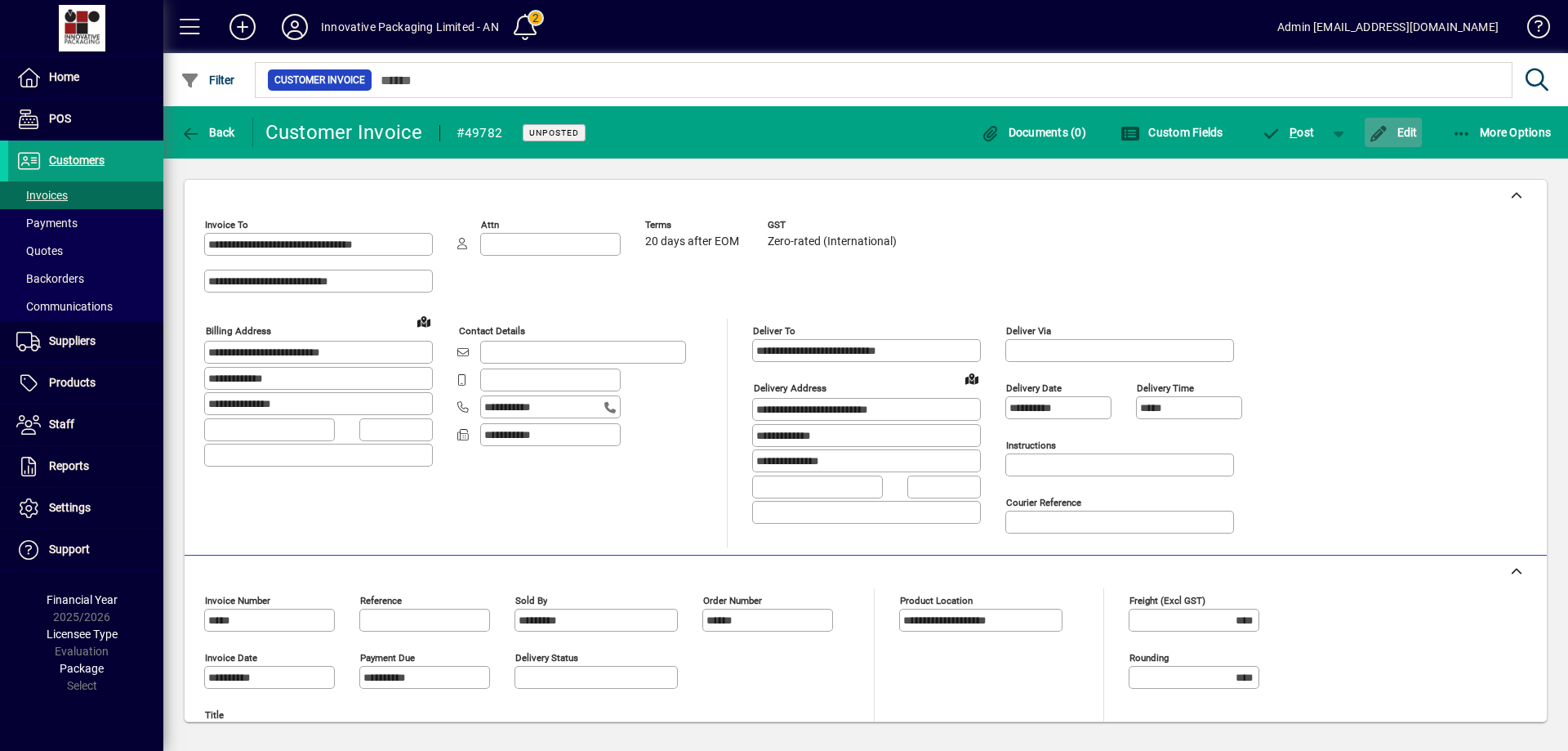
click at [1404, 134] on span "Edit" at bounding box center [1393, 132] width 49 height 13
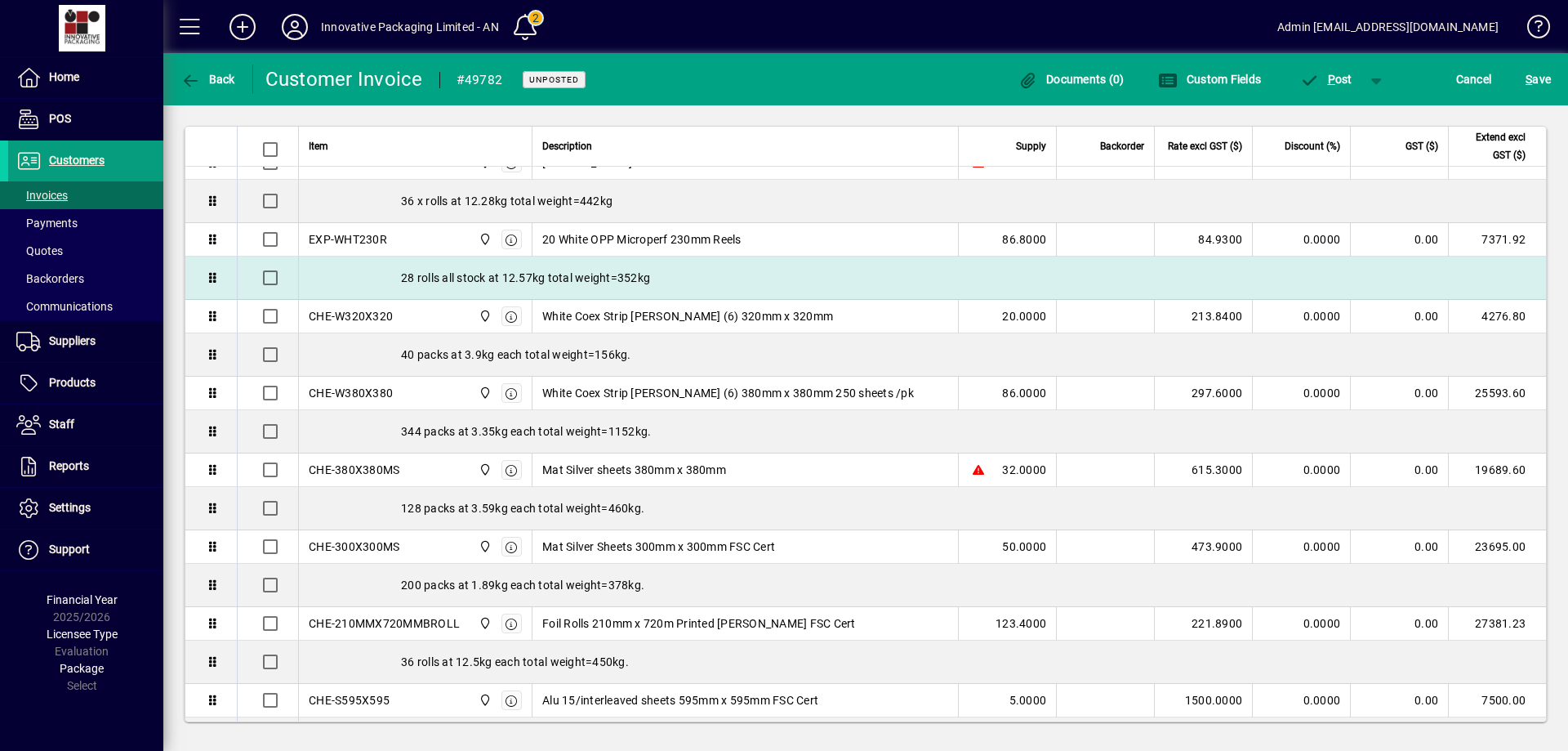
scroll to position [572, 0]
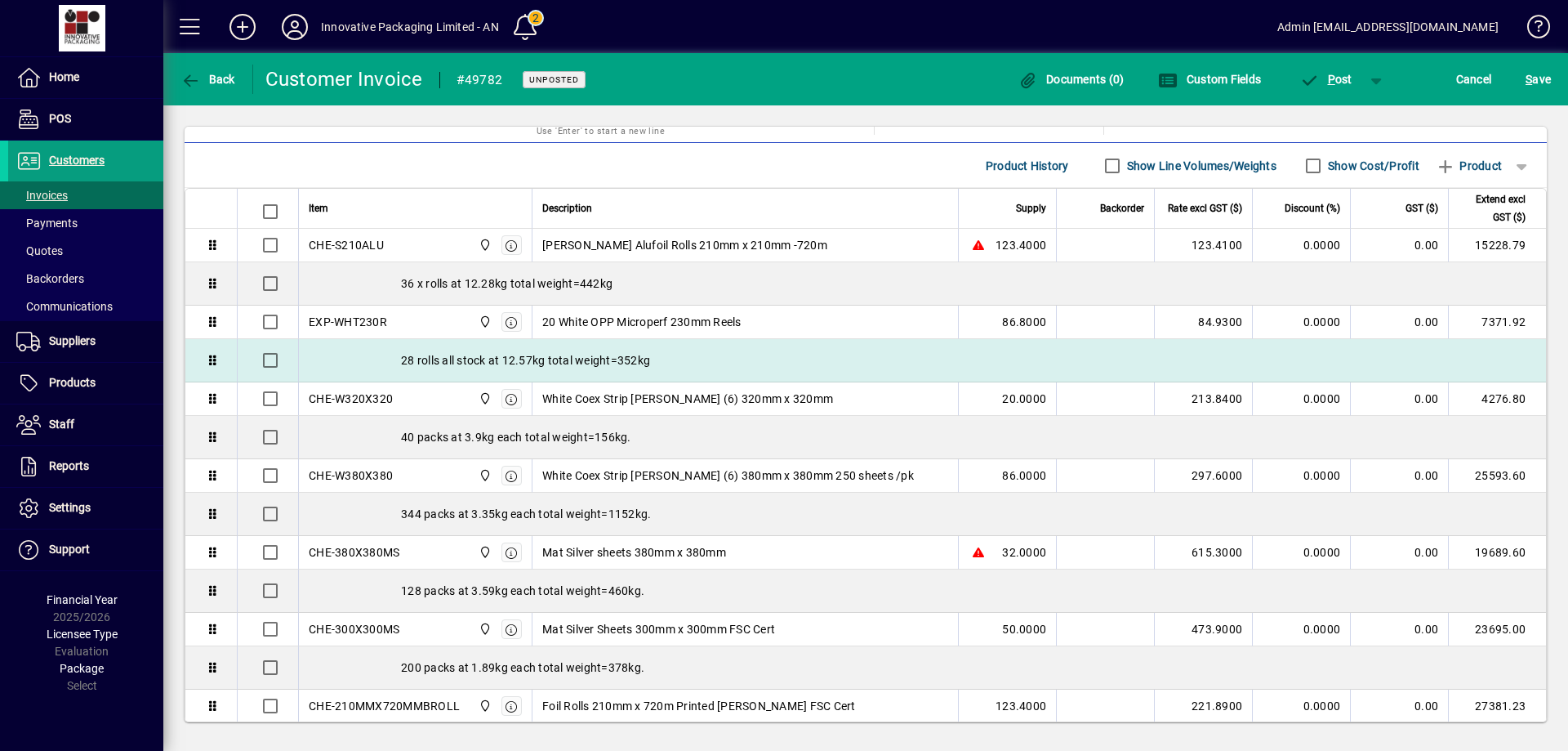
click at [628, 358] on div "28 rolls all stock at 12.57kg total weight=352kg" at bounding box center [923, 360] width 1247 height 43
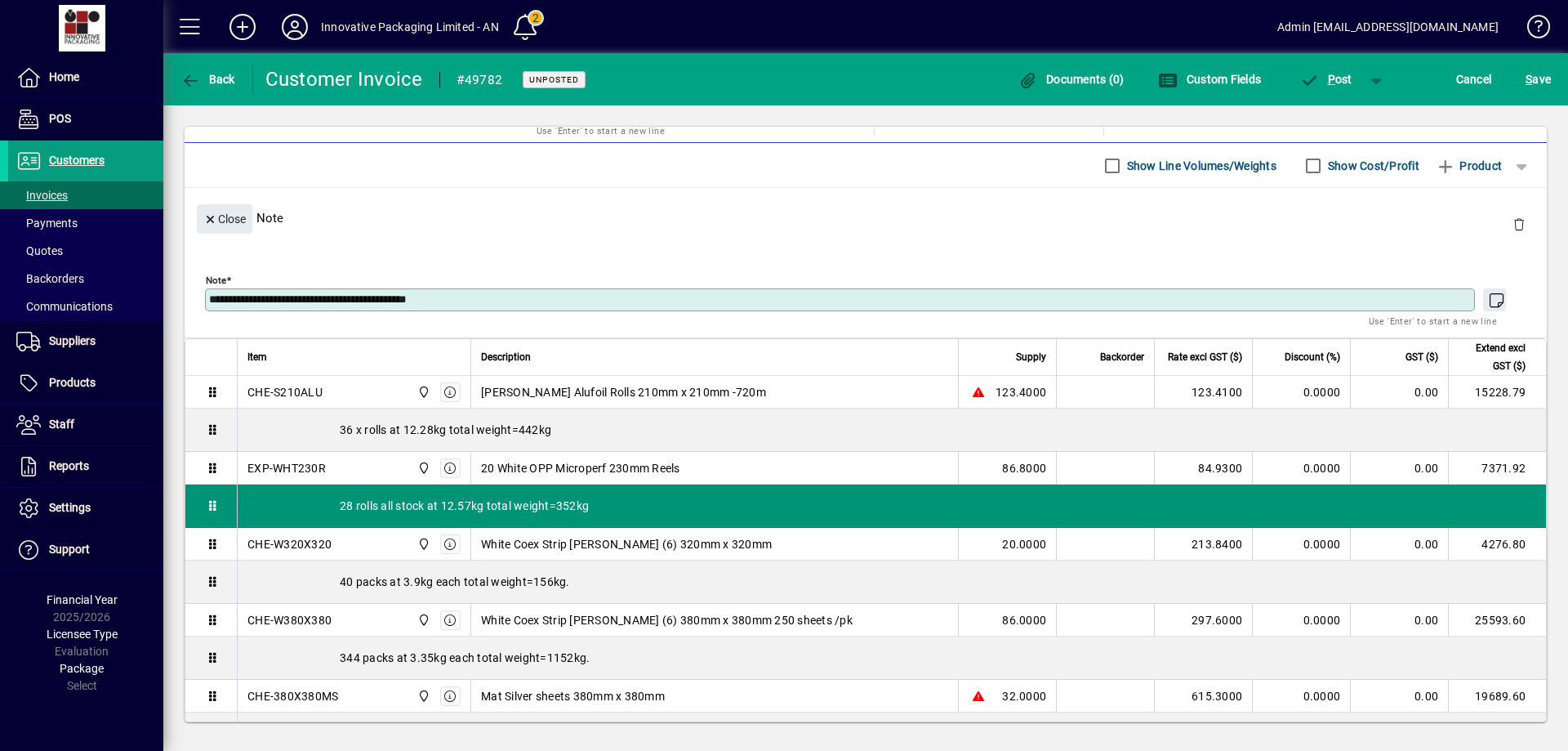
click at [610, 501] on div "28 rolls all stock at 12.57kg total weight=352kg" at bounding box center [892, 505] width 1308 height 43
click at [593, 496] on div "28 rolls all stock at 12.57kg total weight=352kg" at bounding box center [892, 505] width 1308 height 43
click at [594, 498] on div "28 rolls all stock at 12.57kg total weight=352kg" at bounding box center [892, 505] width 1308 height 43
click at [602, 501] on div "28 rolls all stock at 12.57kg total weight=352kg" at bounding box center [892, 505] width 1308 height 43
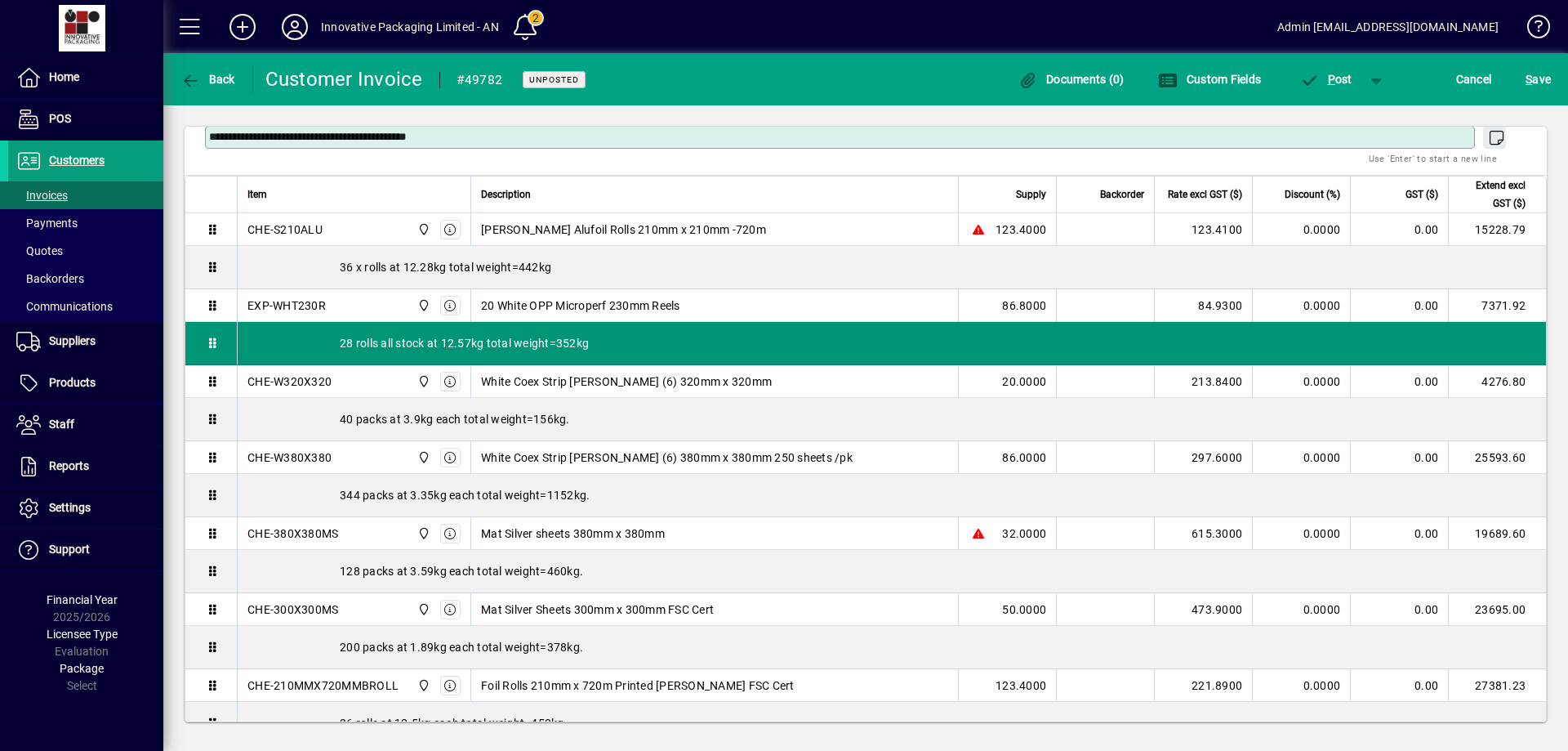
scroll to position [735, 0]
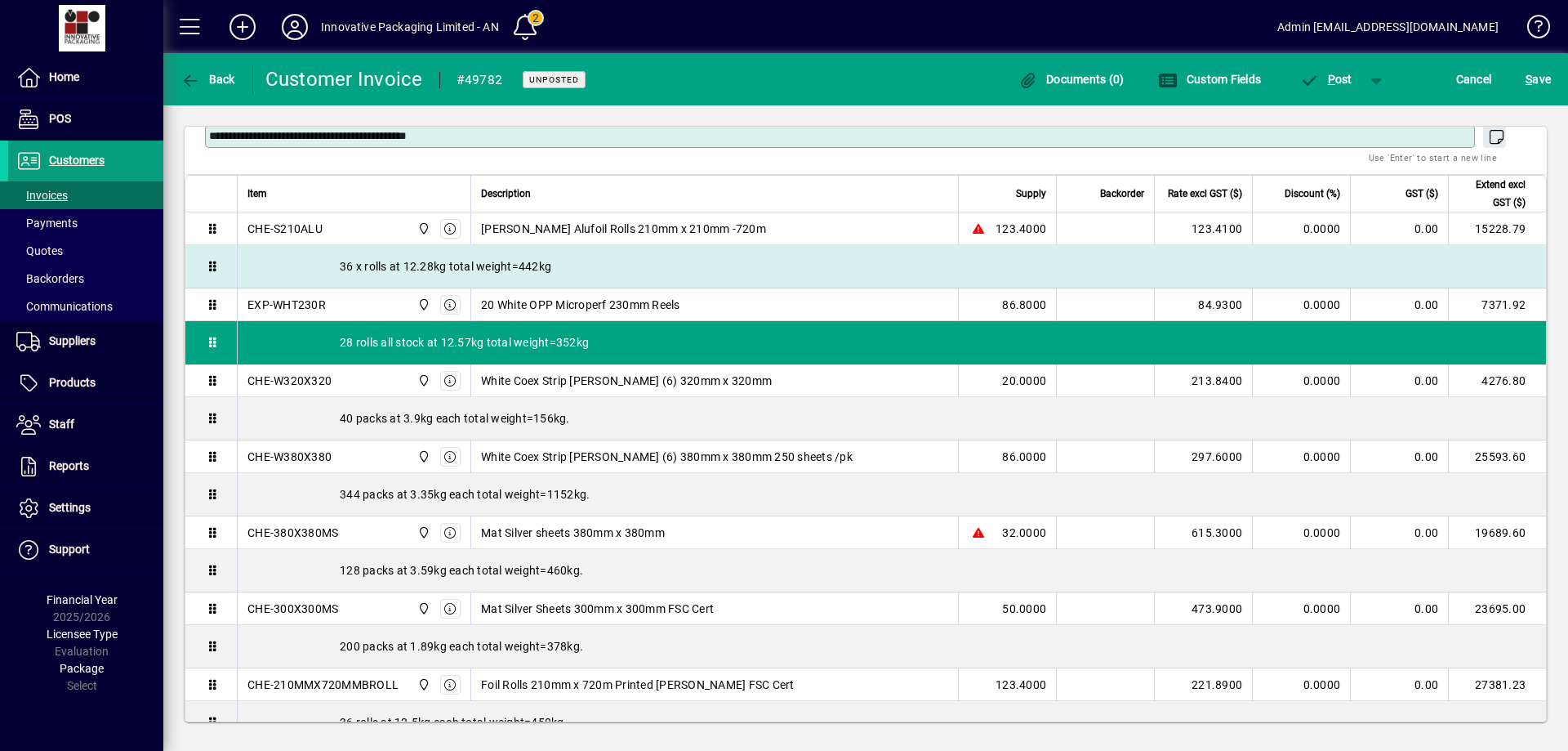
click at [560, 263] on div "36 x rolls at 12.28kg total weight=442kg" at bounding box center [892, 266] width 1308 height 43
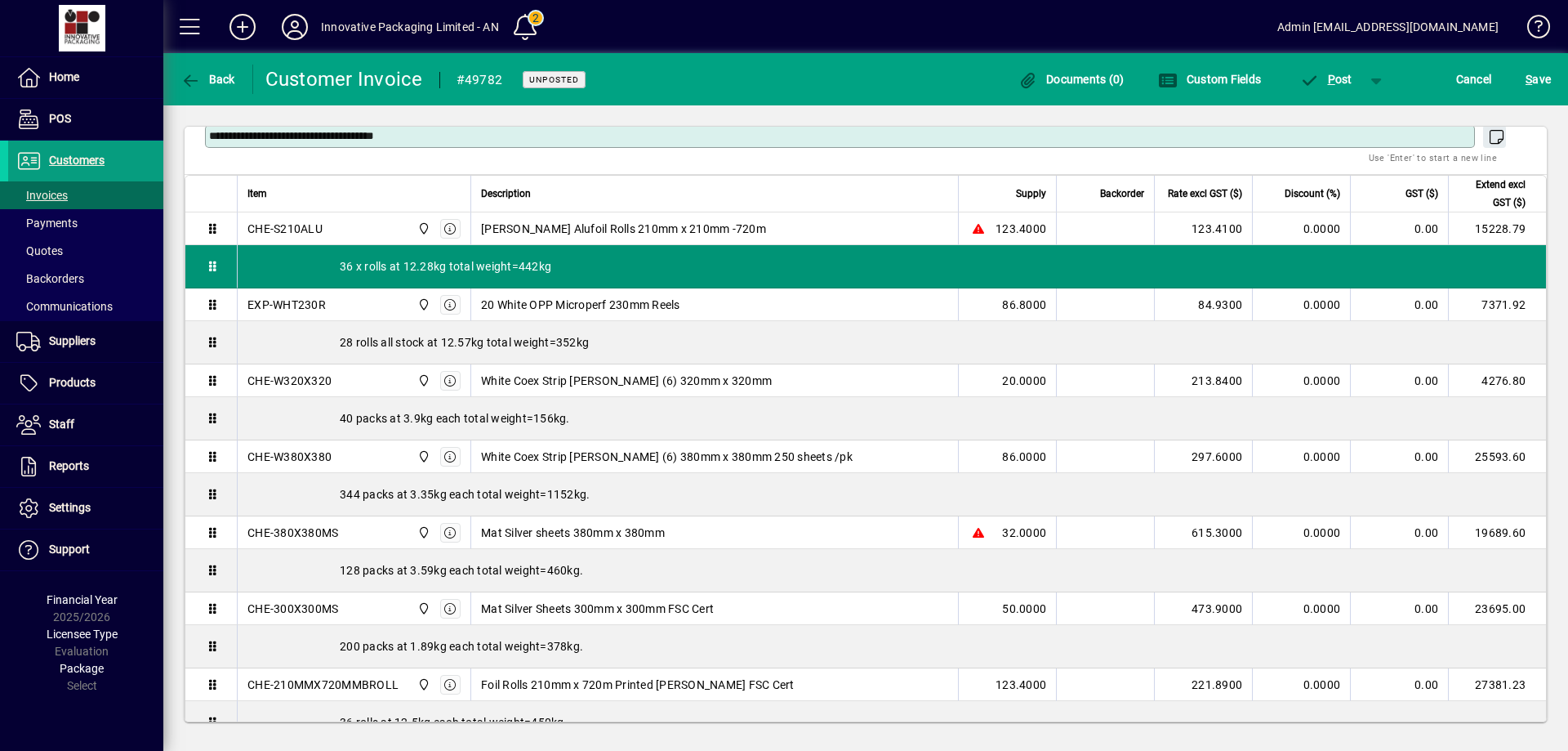
drag, startPoint x: 458, startPoint y: 272, endPoint x: 764, endPoint y: 271, distance: 306.0
click at [766, 271] on div "36 x rolls at 12.28kg total weight=442kg" at bounding box center [892, 266] width 1308 height 43
click at [210, 257] on td at bounding box center [211, 267] width 52 height 44
click at [381, 262] on div "36 x rolls at 12.28kg total weight=442kg" at bounding box center [892, 266] width 1308 height 43
click at [578, 266] on div "36 x rolls at 12.28kg total weight=442kg" at bounding box center [892, 266] width 1308 height 43
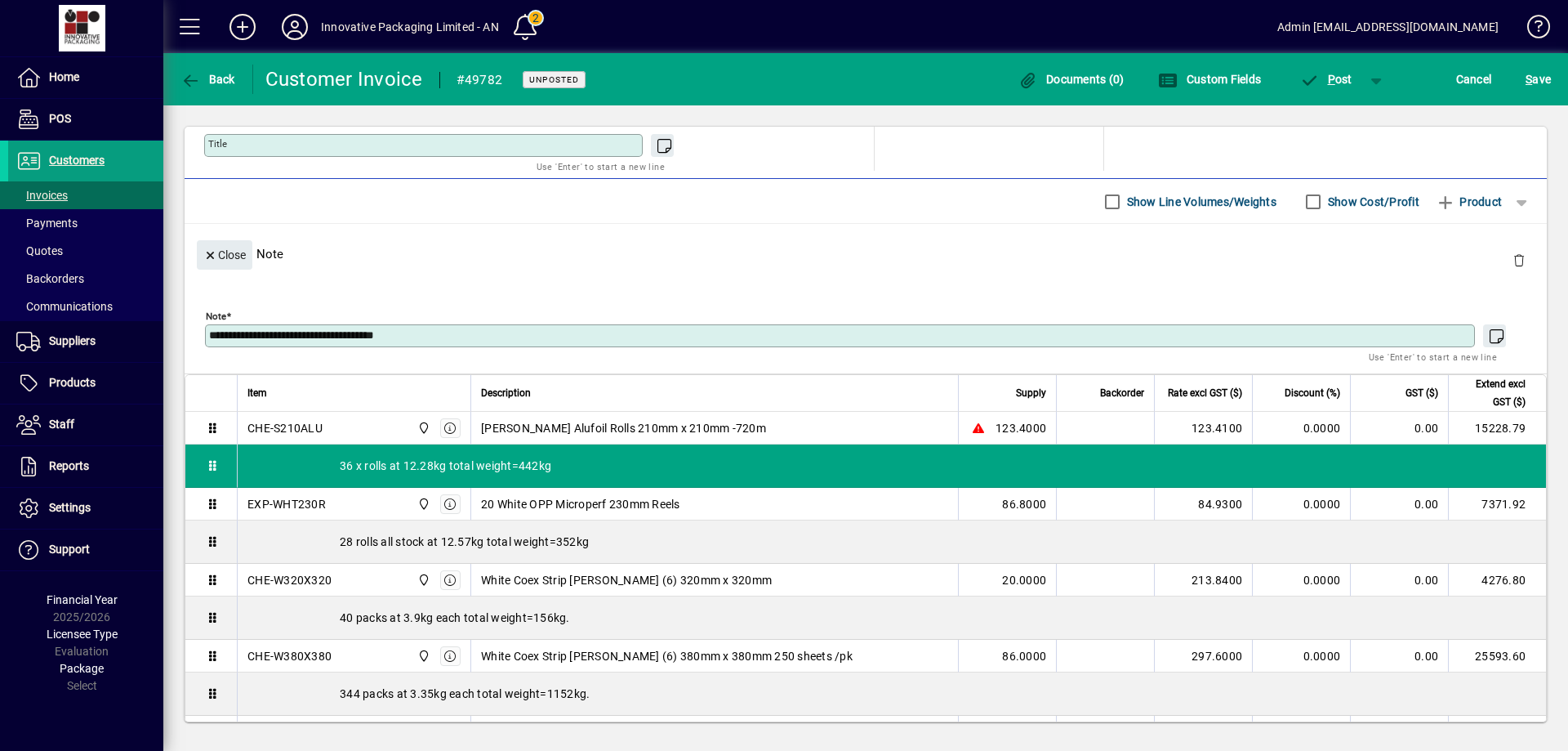
scroll to position [545, 0]
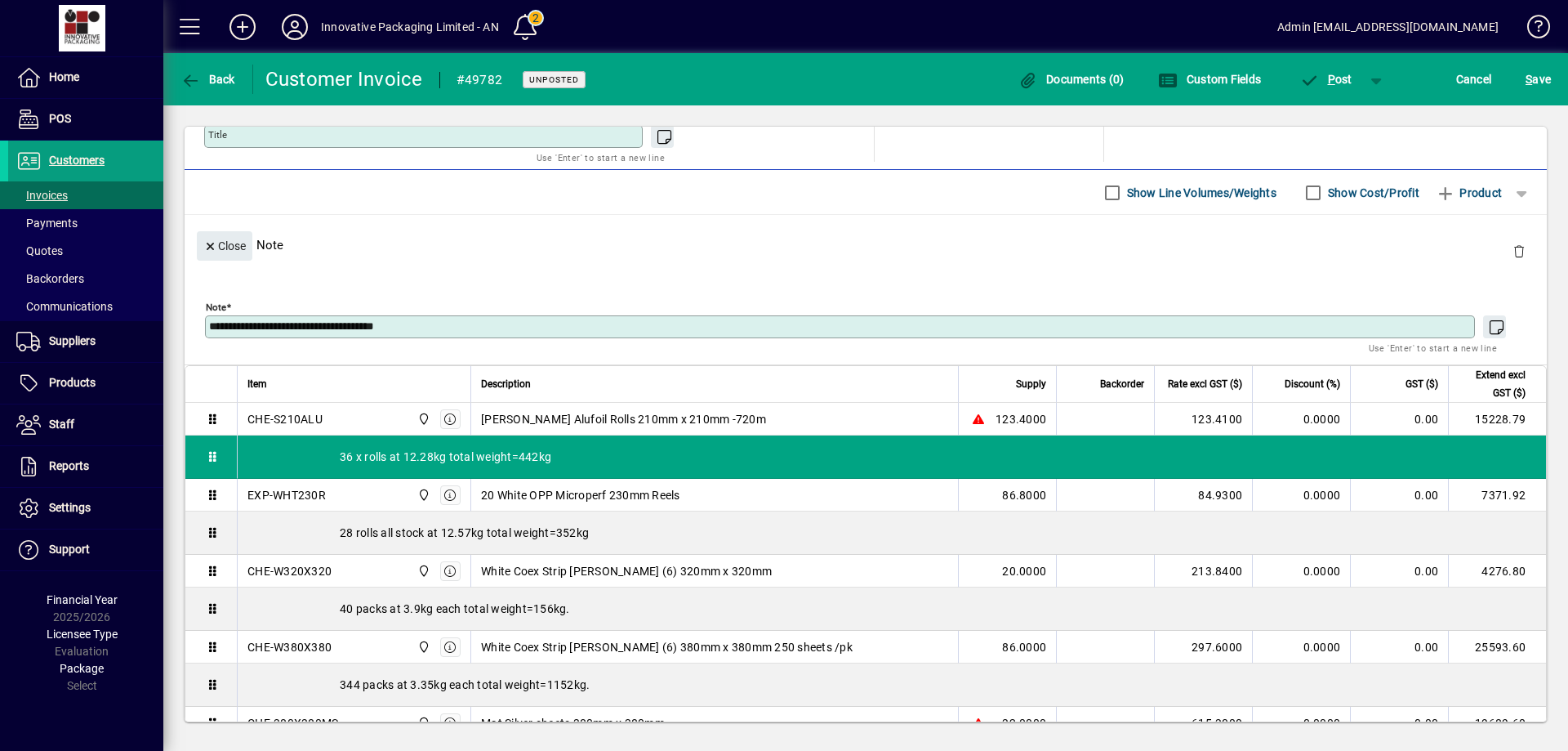
click at [438, 325] on textarea "**********" at bounding box center [841, 326] width 1265 height 13
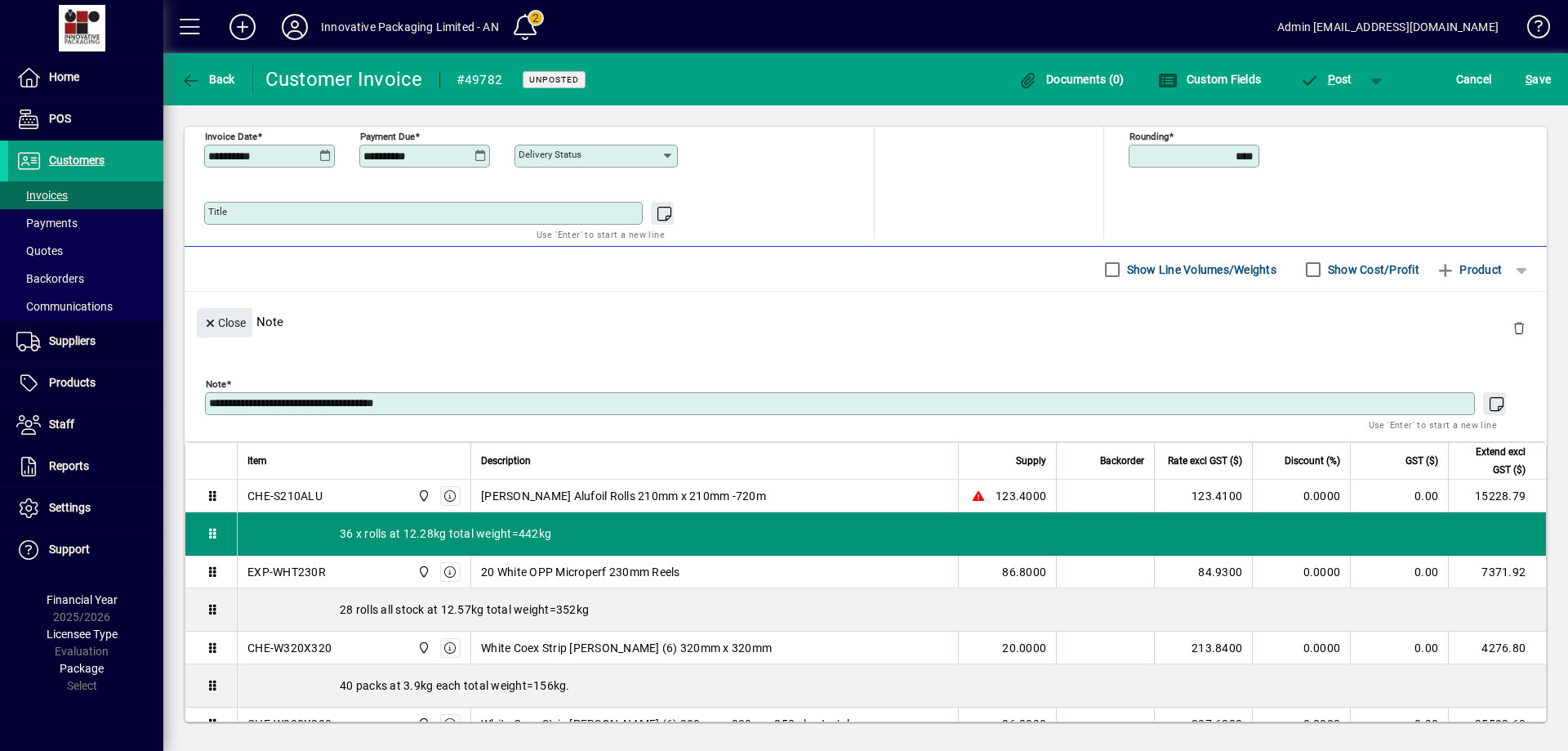
scroll to position [464, 0]
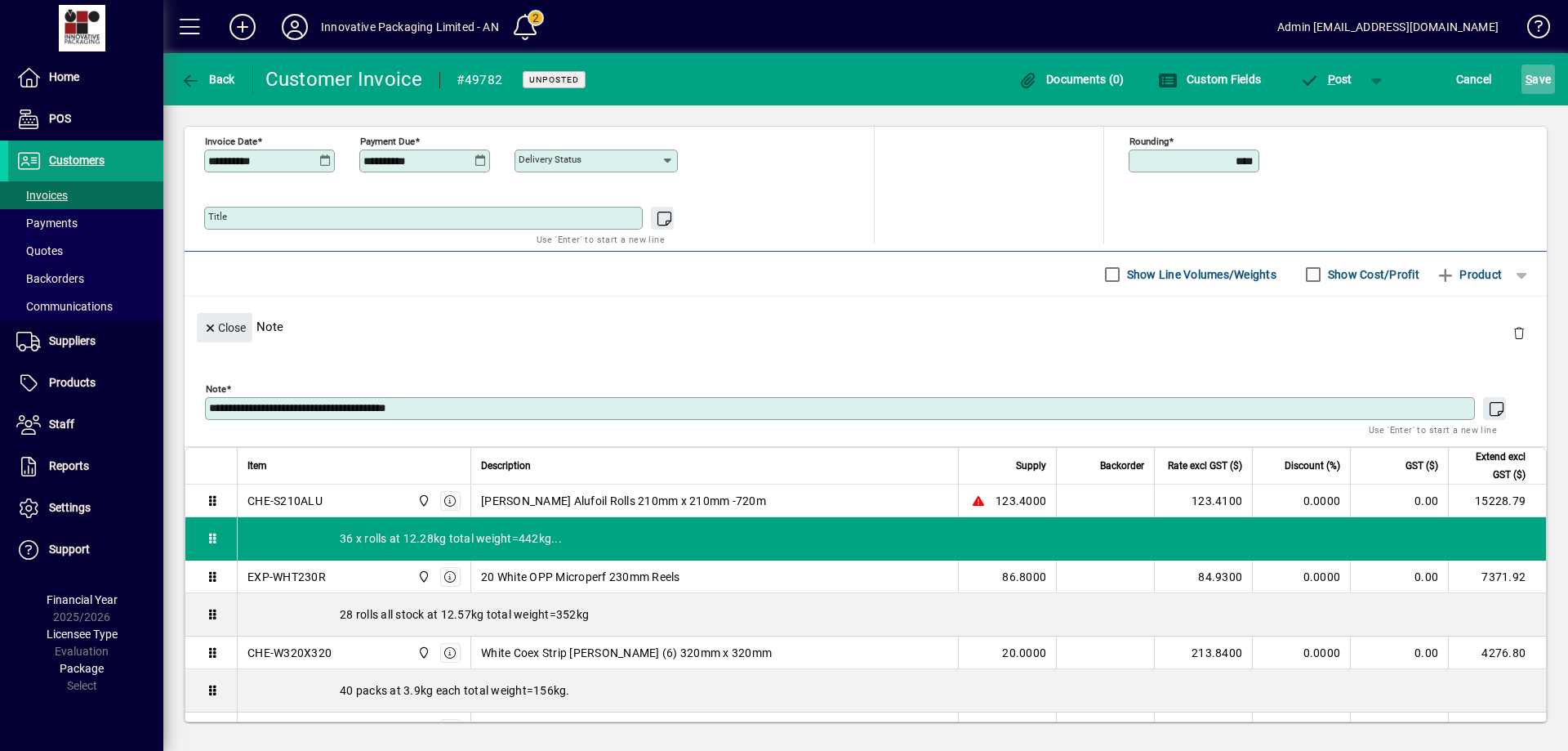
type textarea "**********"
click at [1533, 77] on span "S ave" at bounding box center [1537, 80] width 25 height 26
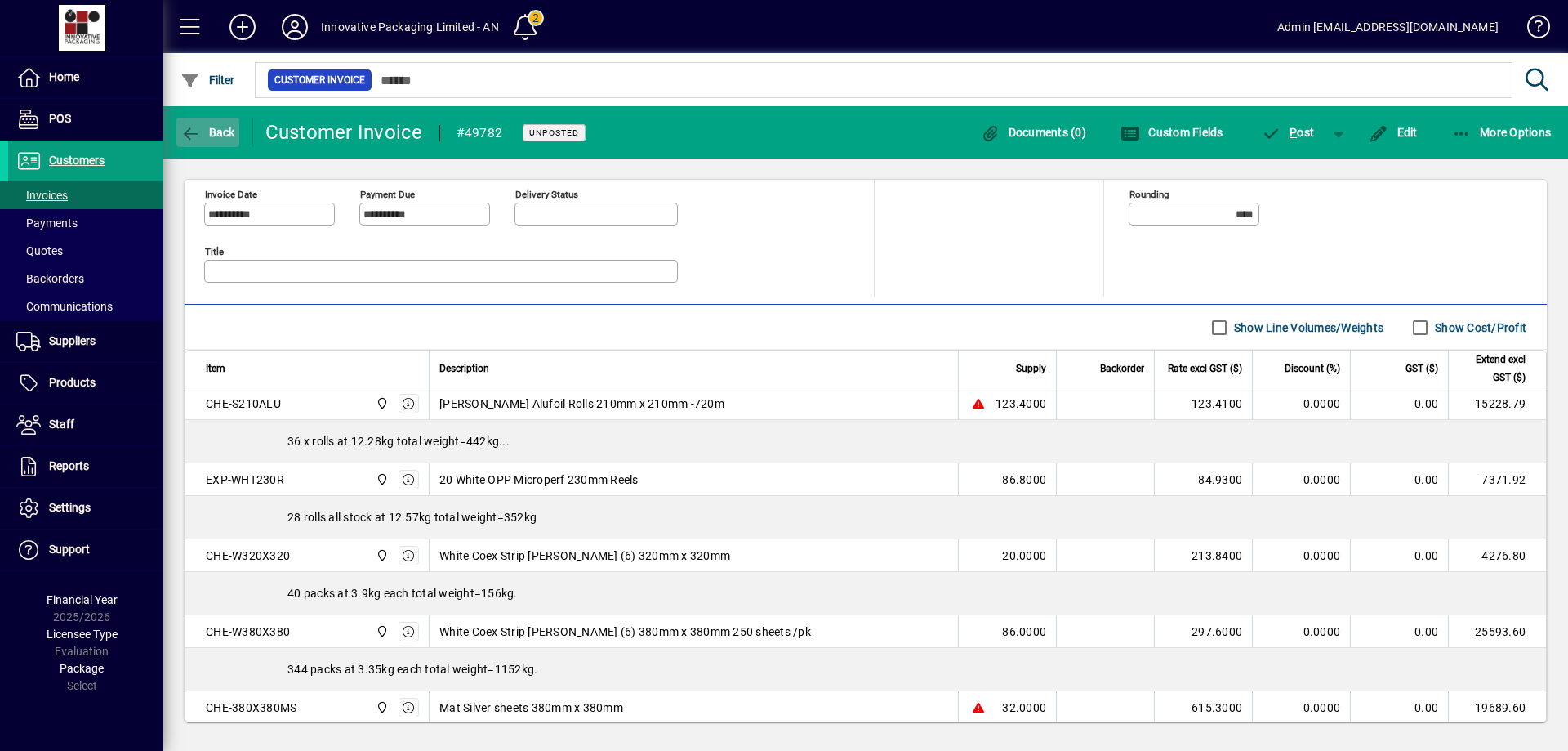
click at [193, 130] on icon "button" at bounding box center [191, 134] width 21 height 16
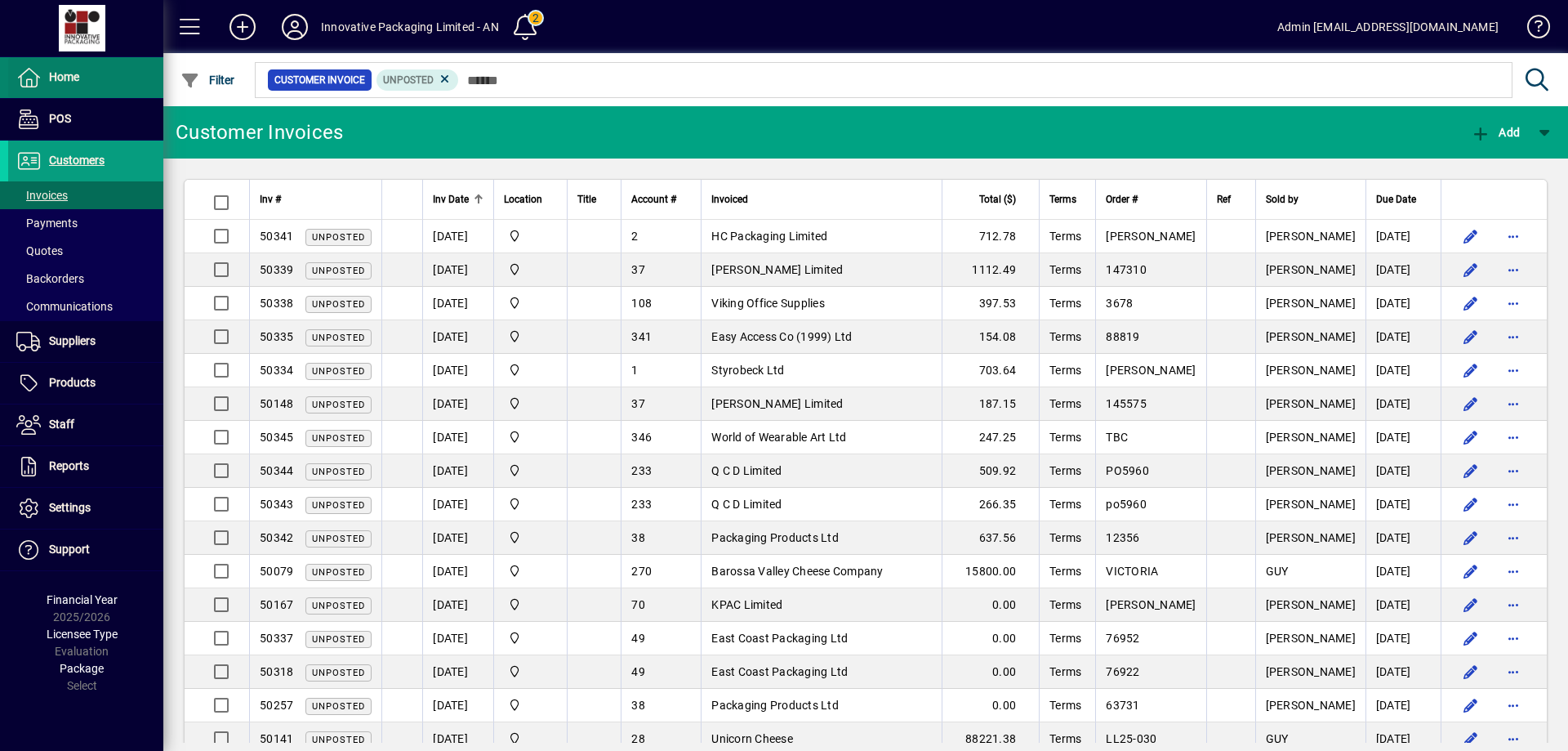
click at [79, 81] on span "Home" at bounding box center [64, 77] width 30 height 13
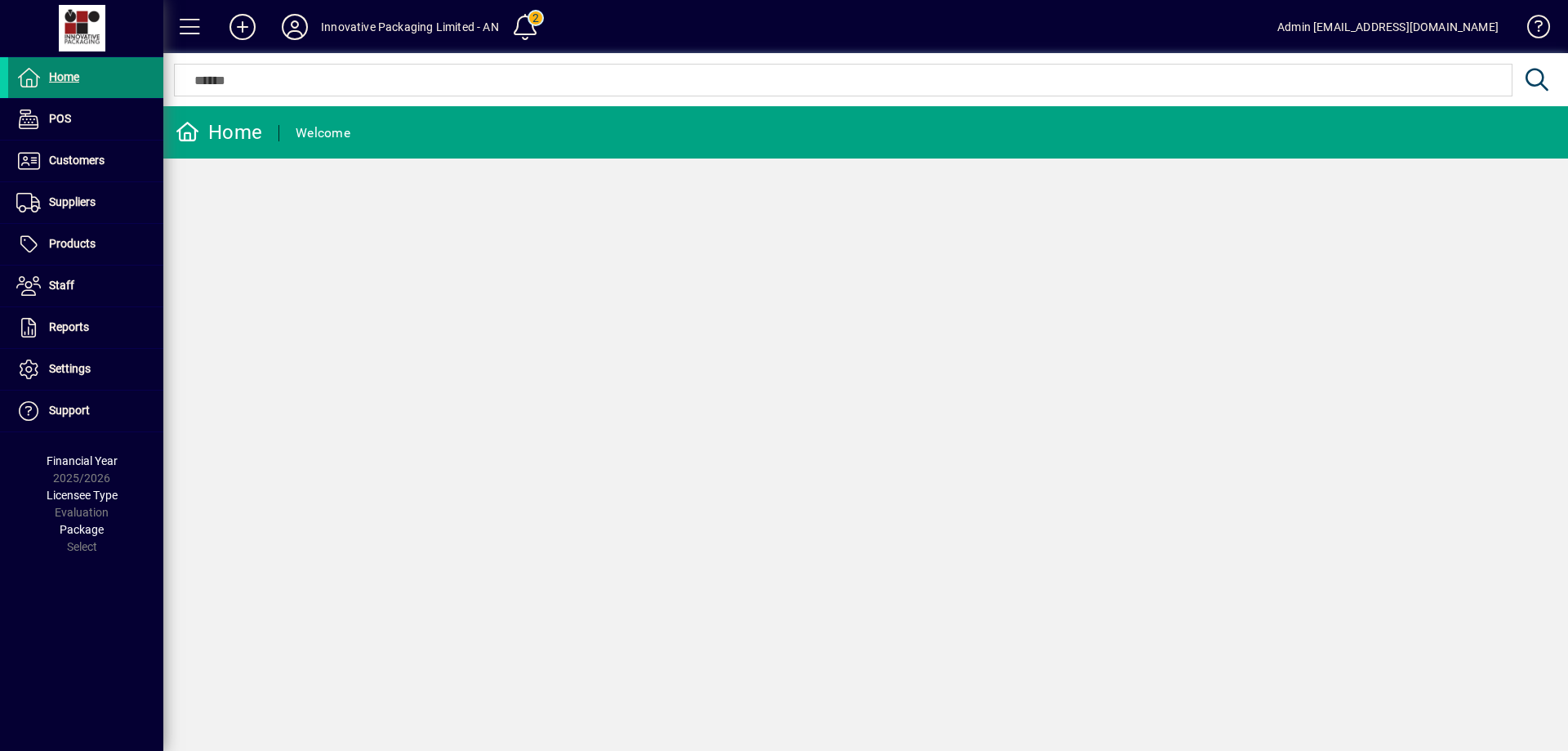
click at [79, 81] on span "Home" at bounding box center [64, 77] width 30 height 13
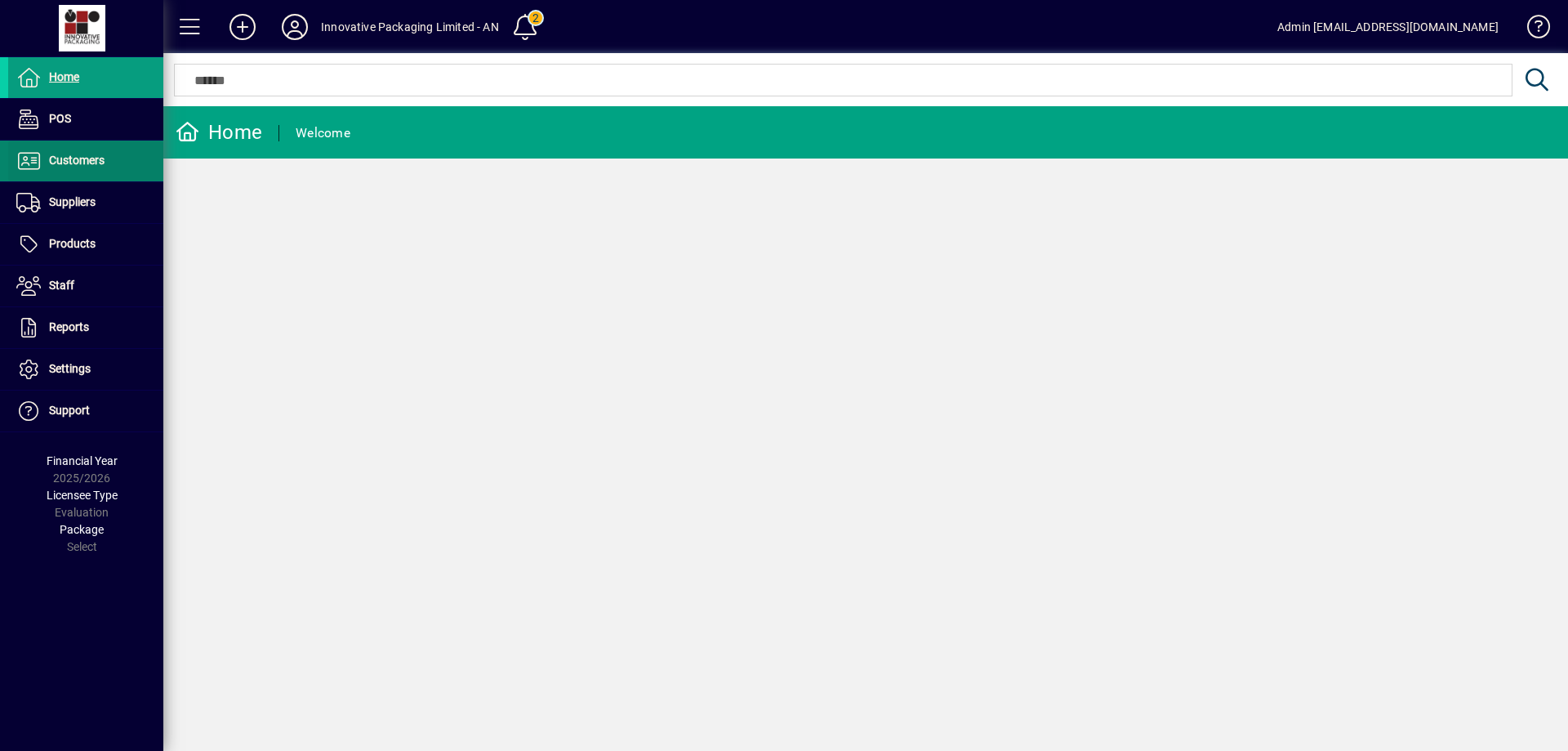
click at [96, 158] on span "Customers" at bounding box center [77, 159] width 56 height 13
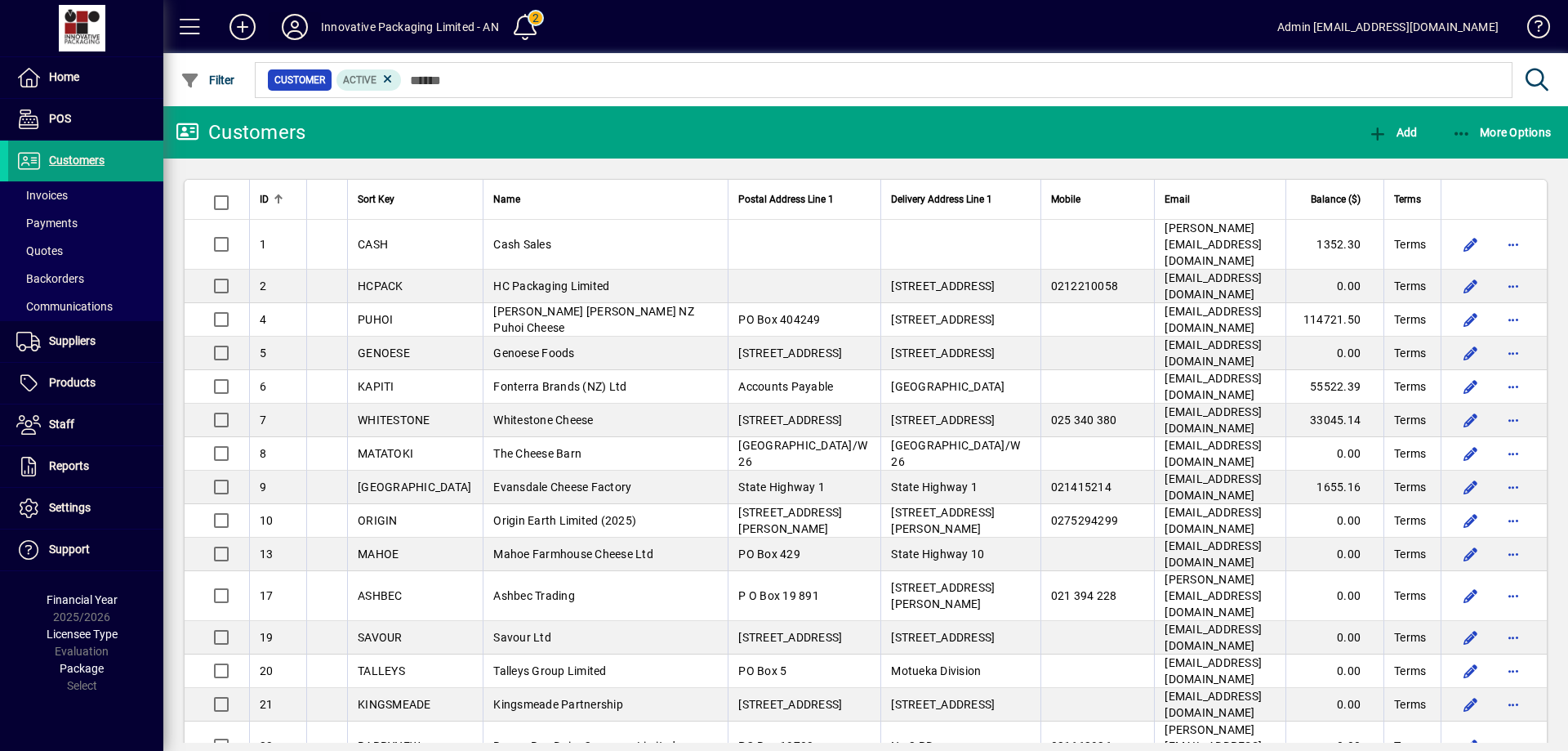
click at [290, 29] on icon at bounding box center [294, 27] width 33 height 26
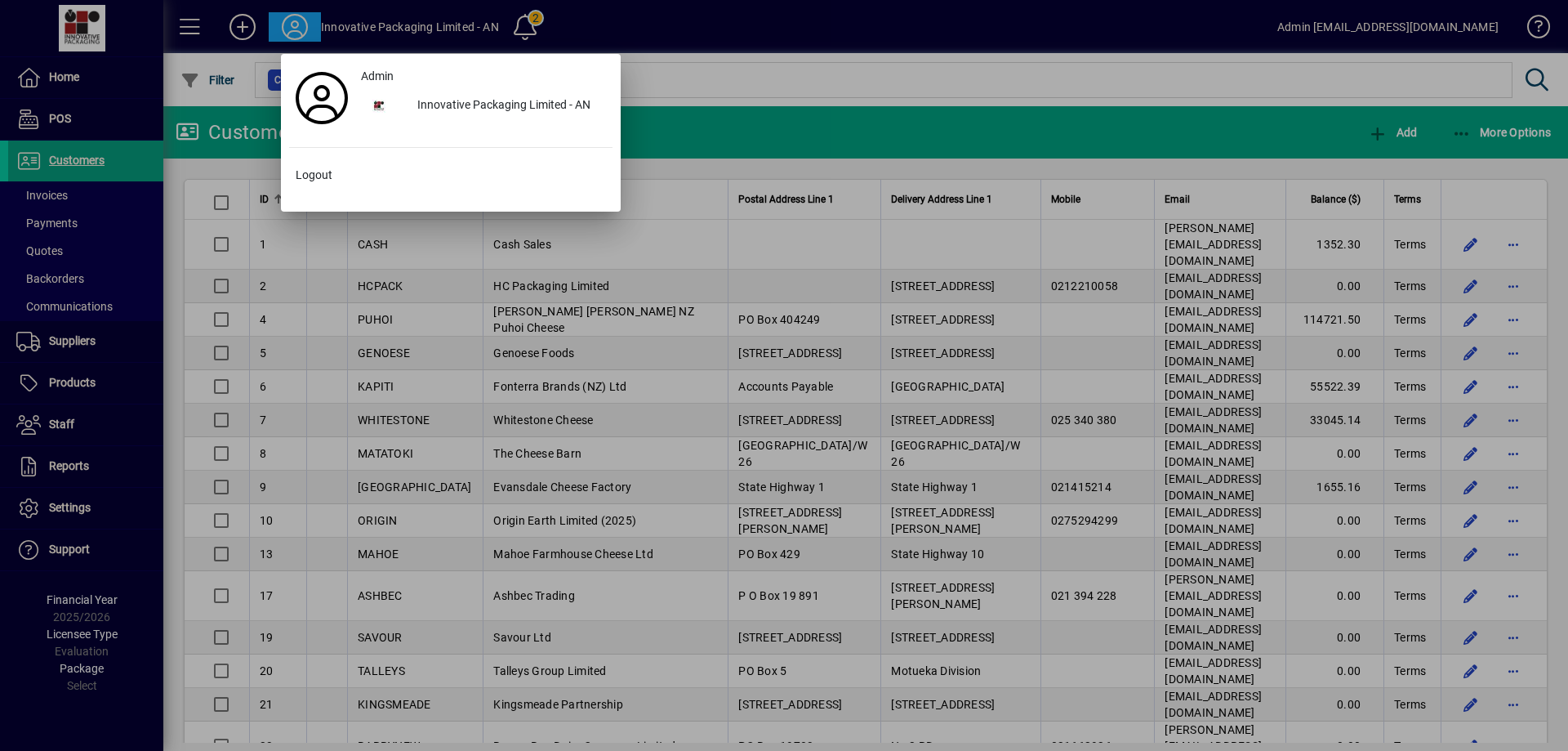
click at [824, 71] on div at bounding box center [784, 375] width 1568 height 751
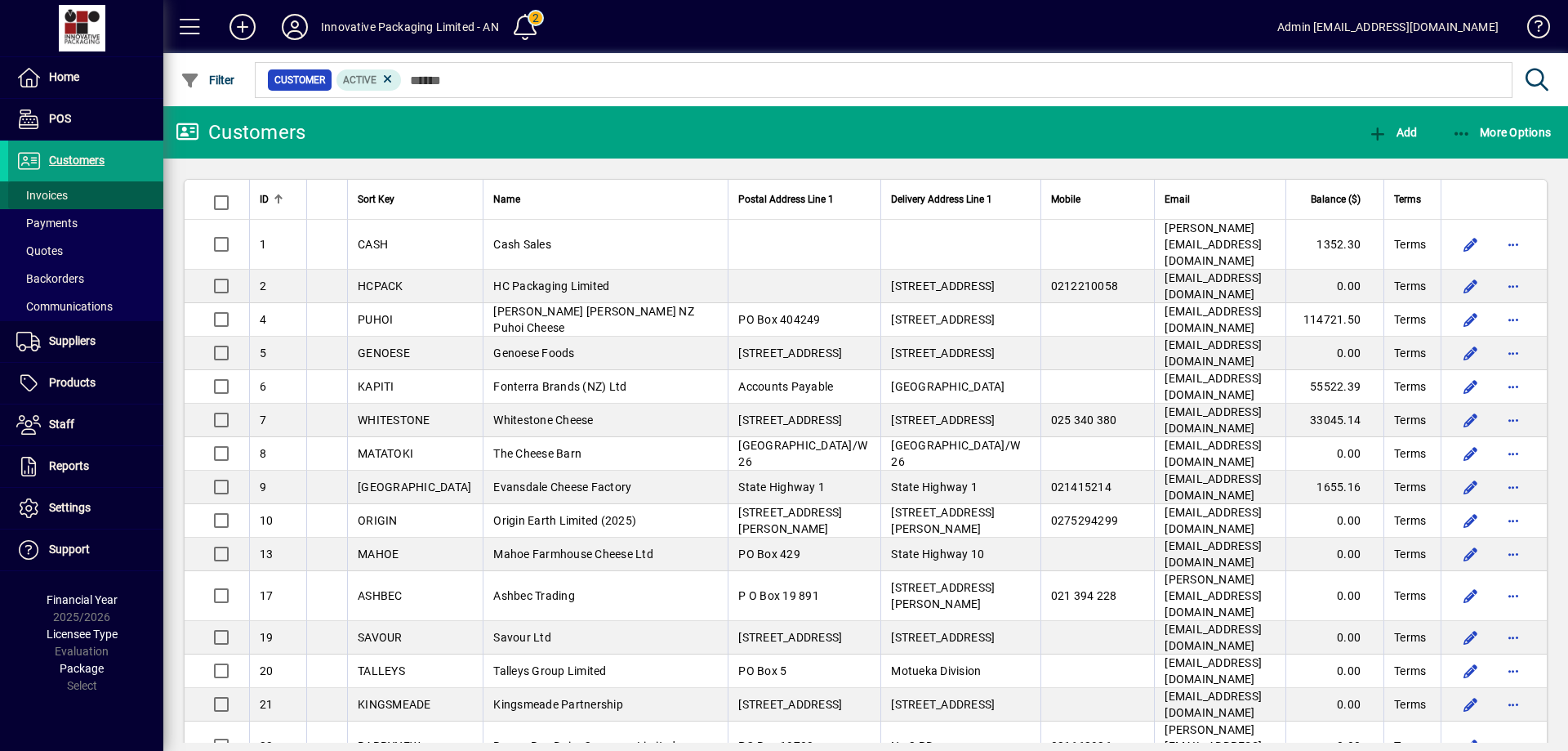
click at [53, 195] on span "Invoices" at bounding box center [42, 195] width 52 height 13
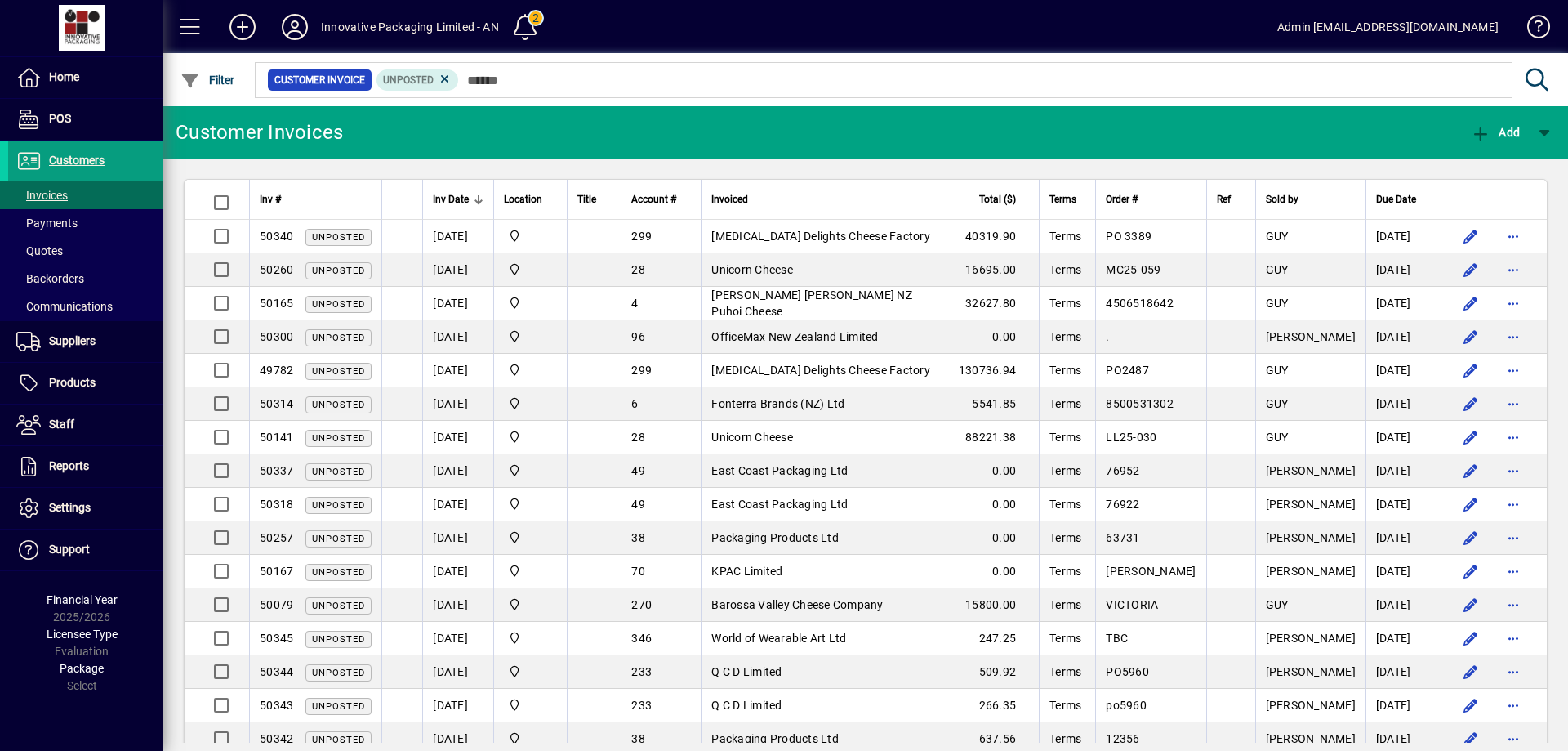
click at [473, 196] on div at bounding box center [478, 200] width 10 height 10
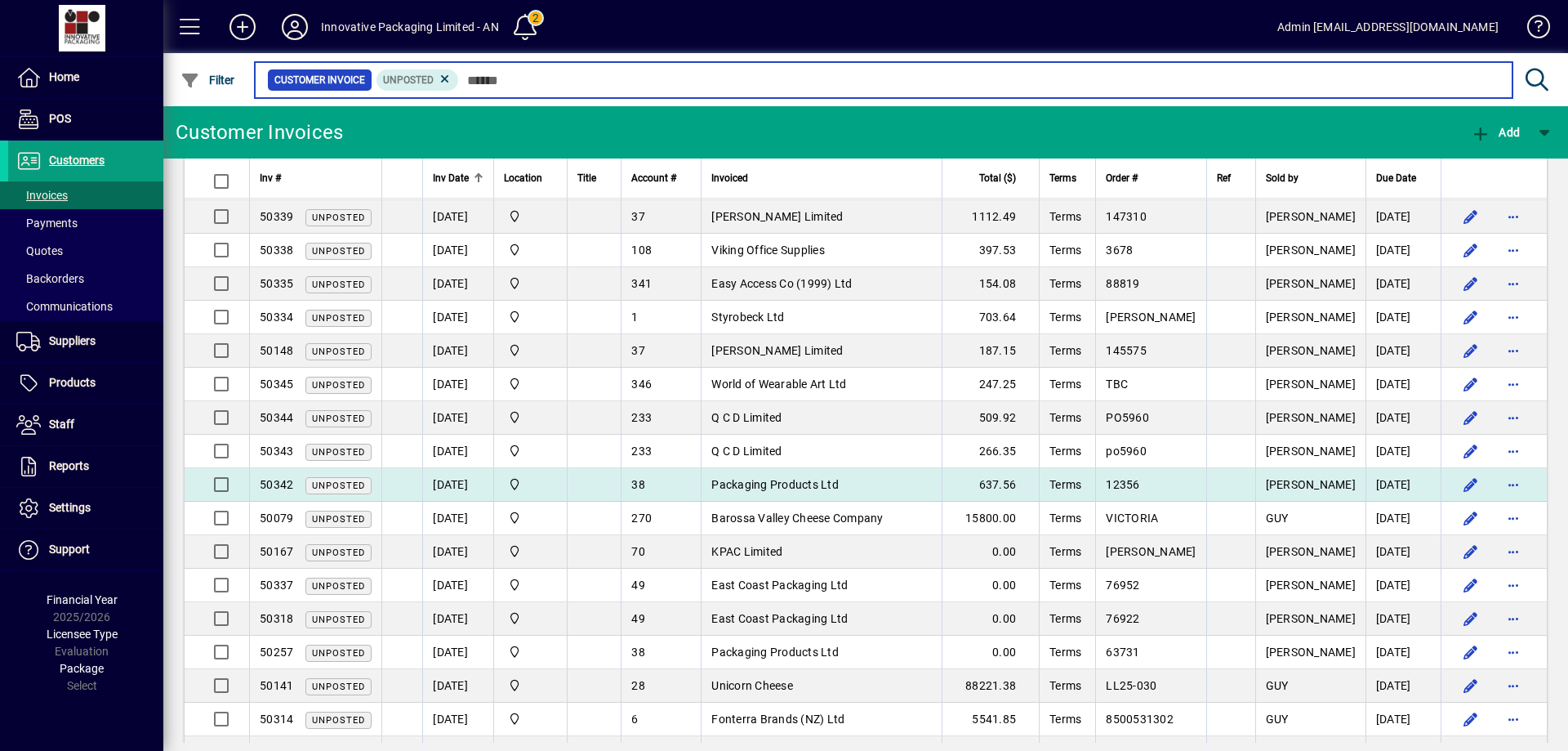
scroll to position [82, 0]
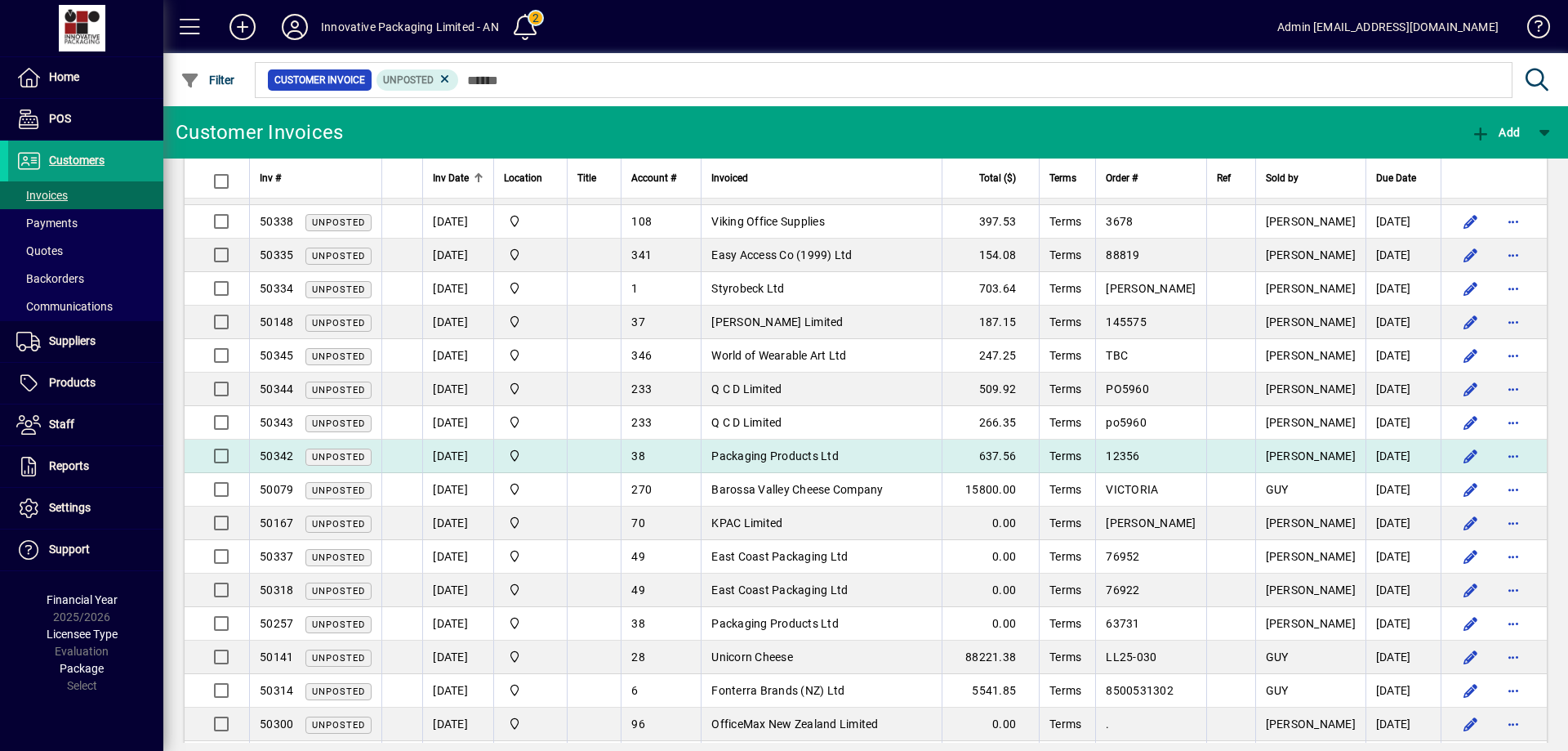
click at [757, 460] on span "Packaging Products Ltd" at bounding box center [775, 456] width 127 height 13
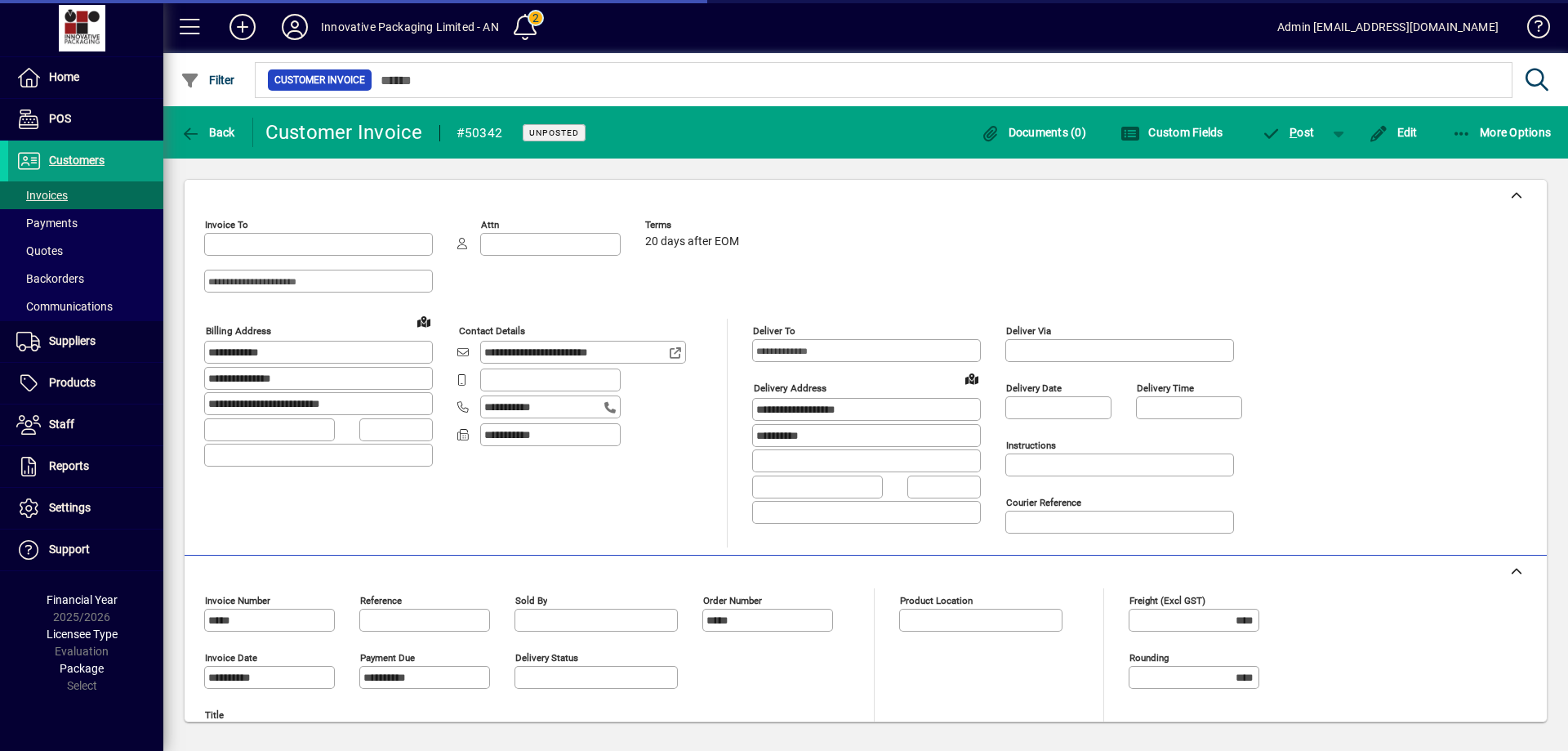
type input "**********"
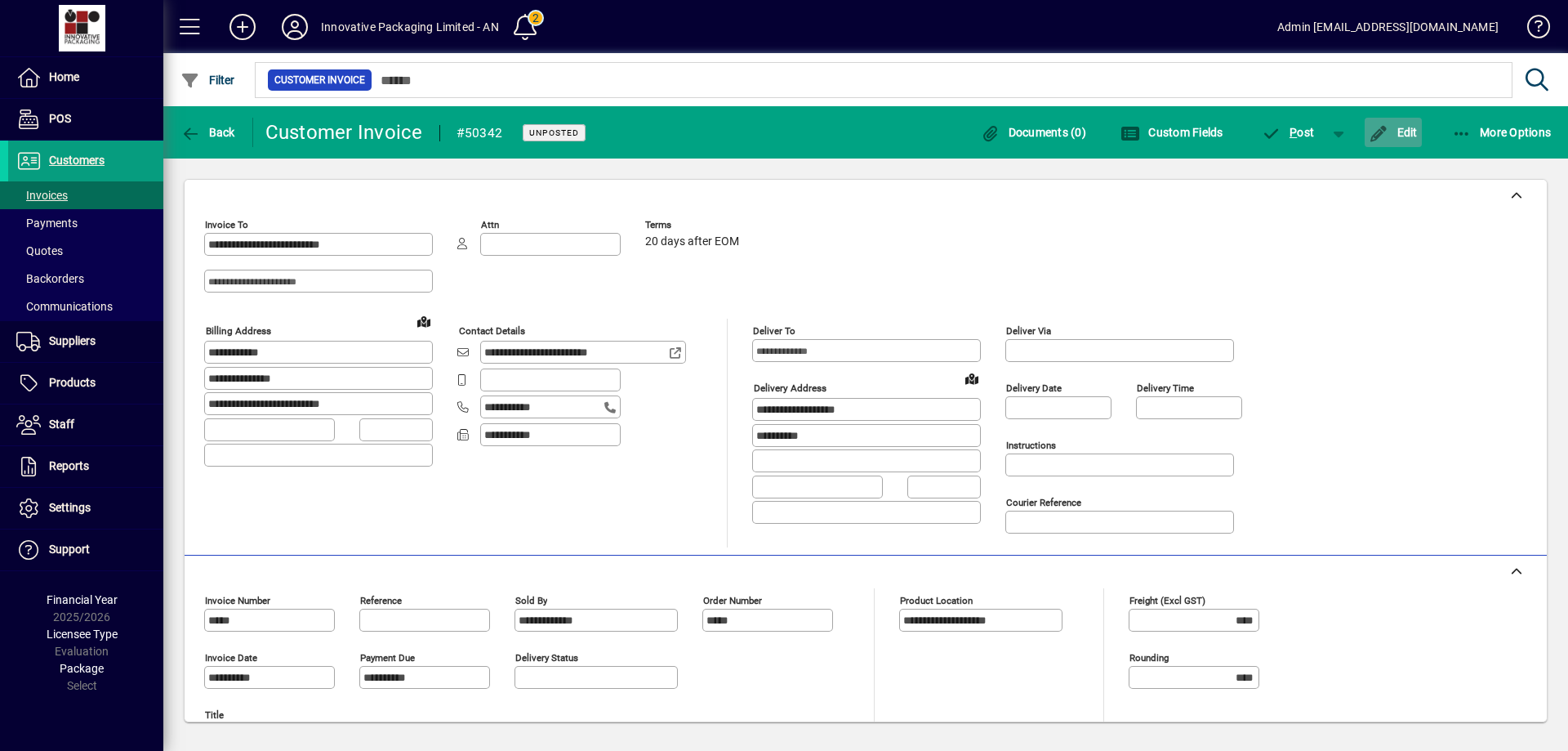
click at [1407, 128] on span "Edit" at bounding box center [1393, 132] width 49 height 13
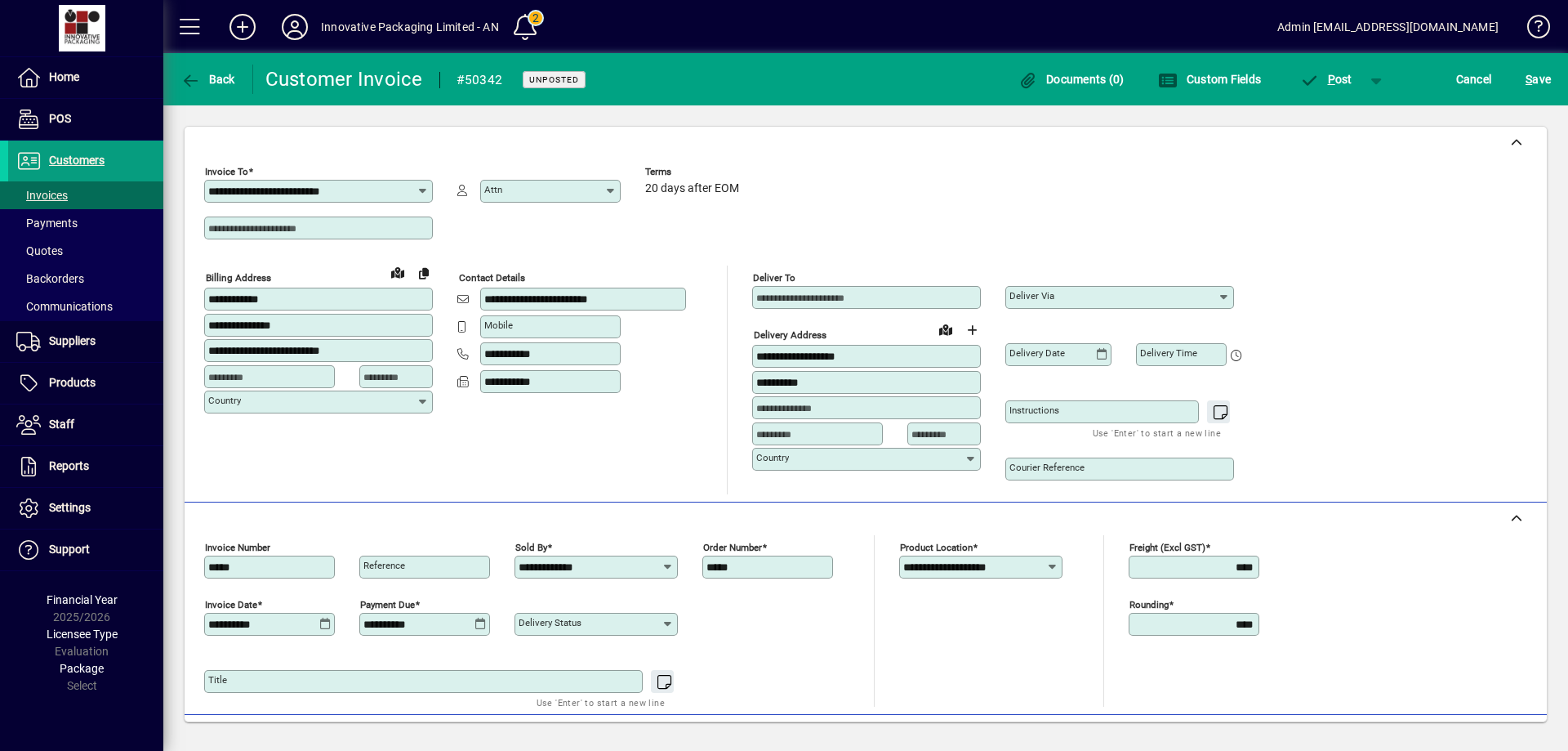
scroll to position [205, 0]
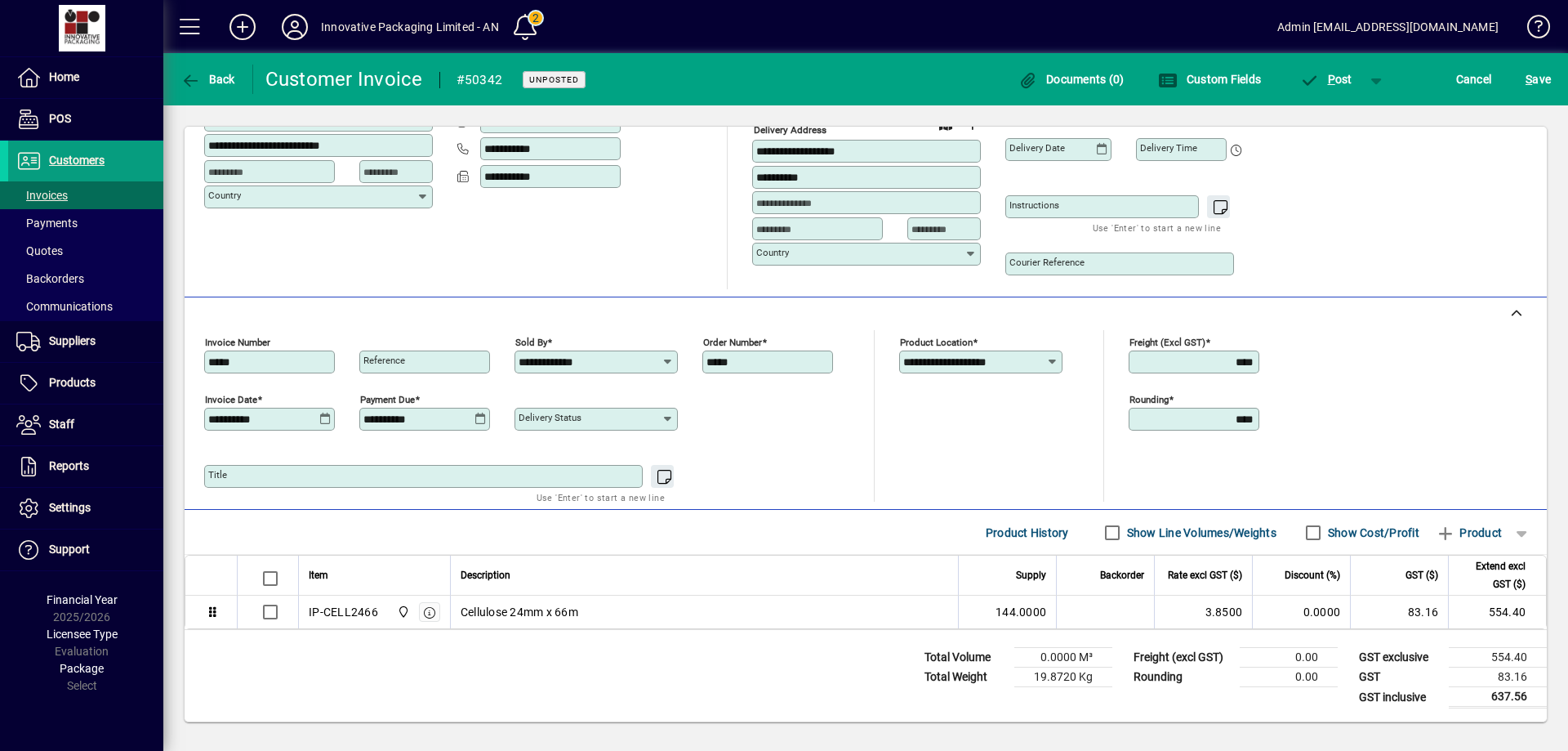
click at [1288, 660] on td "0.00" at bounding box center [1289, 657] width 98 height 20
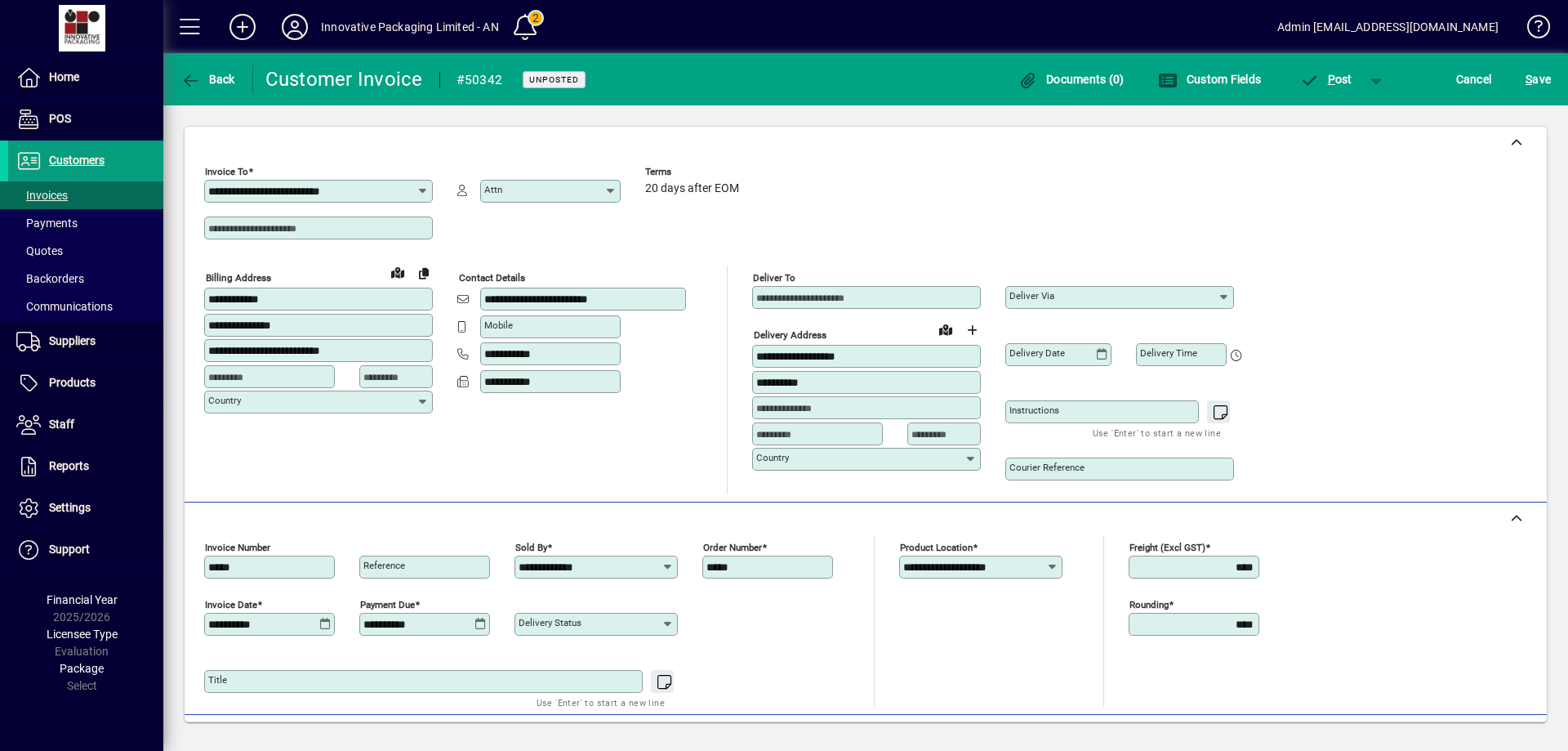
click at [1172, 563] on input "****" at bounding box center [1195, 567] width 126 height 13
drag, startPoint x: 1220, startPoint y: 565, endPoint x: 1333, endPoint y: 564, distance: 113.0
click at [1333, 564] on div "**********" at bounding box center [865, 621] width 1323 height 172
click at [1371, 602] on div "**********" at bounding box center [865, 621] width 1323 height 172
click at [187, 79] on icon "button" at bounding box center [191, 81] width 21 height 16
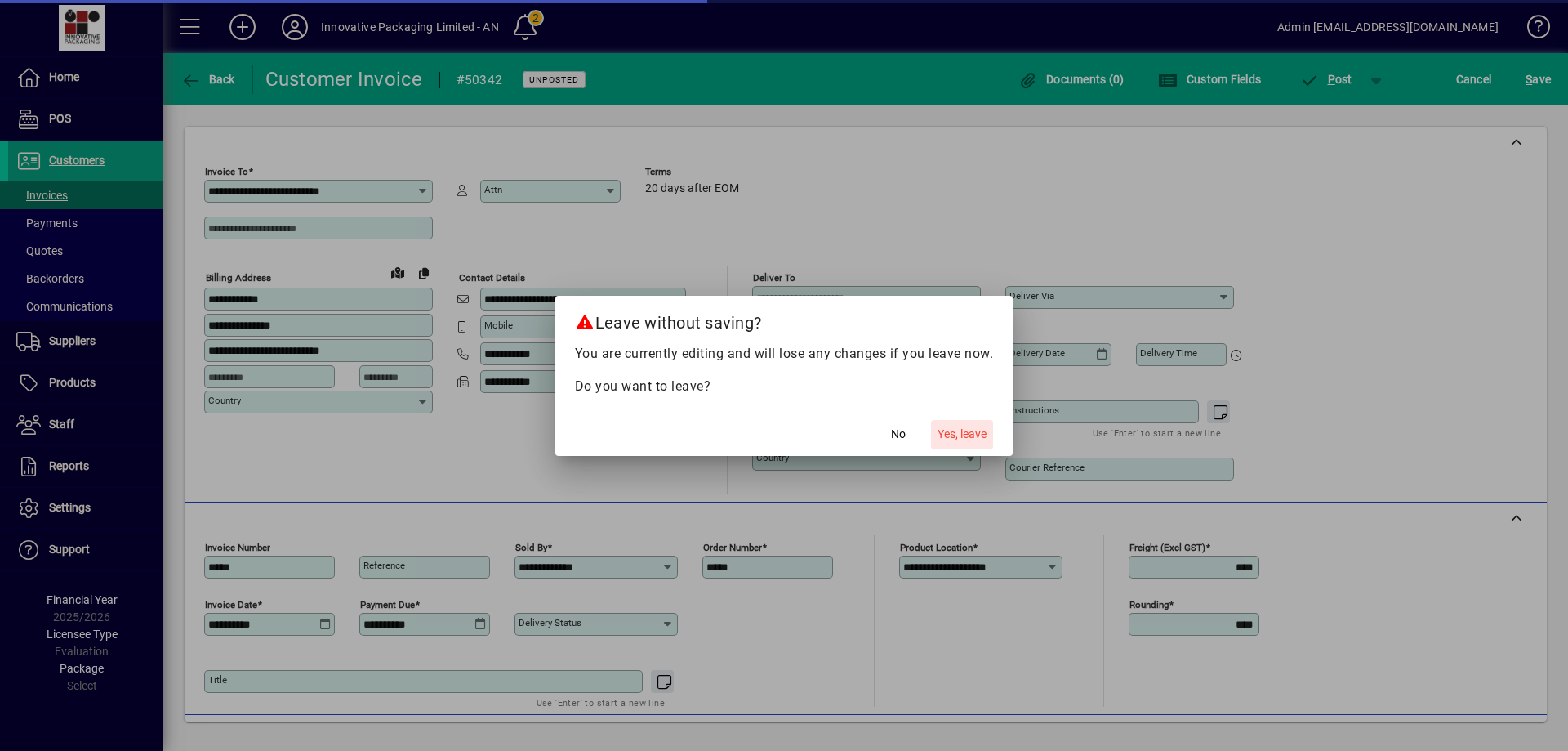
click at [951, 432] on span "Yes, leave" at bounding box center [961, 434] width 49 height 17
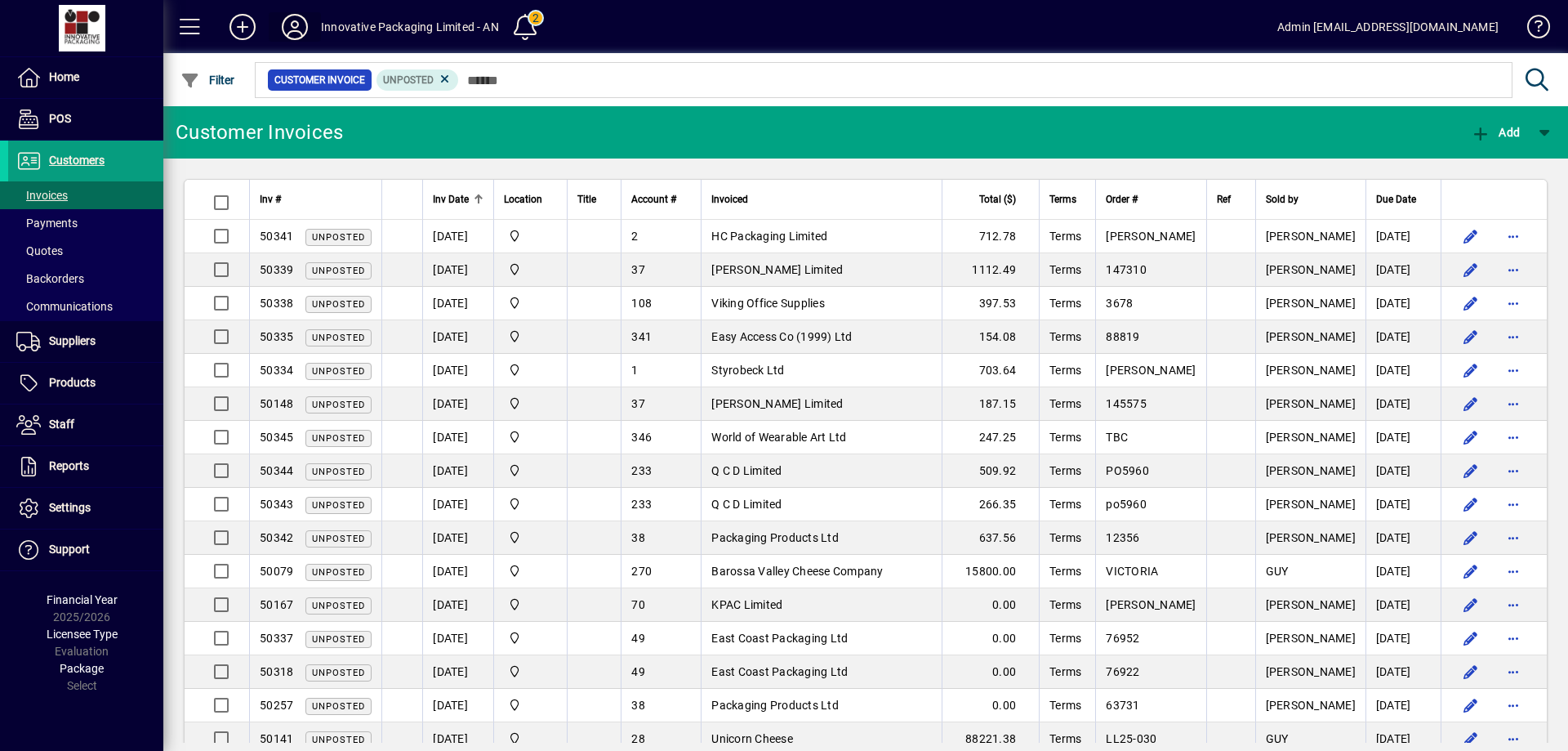
click at [295, 32] on icon at bounding box center [294, 27] width 33 height 26
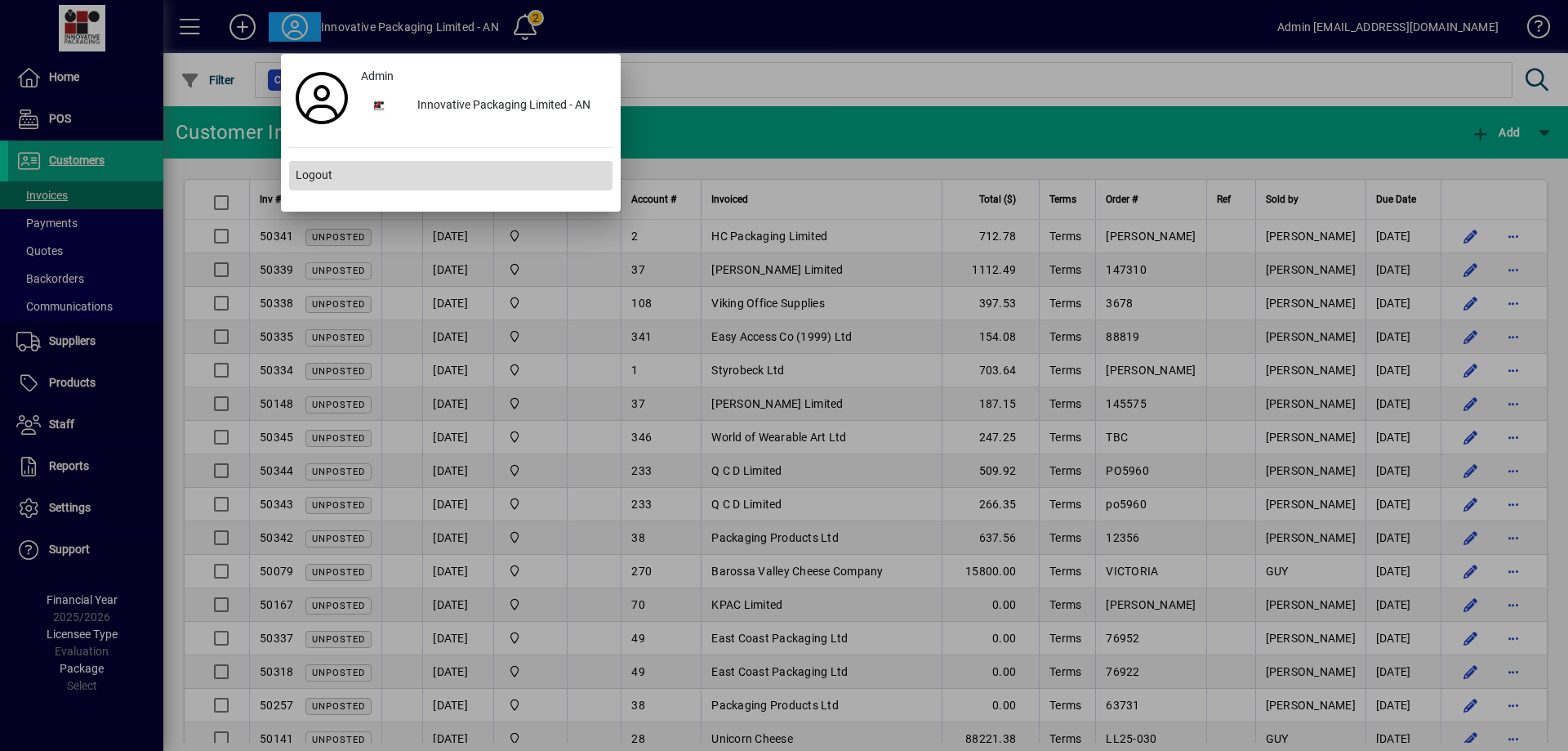
click at [324, 174] on span "Logout" at bounding box center [313, 175] width 37 height 17
